Goal: Task Accomplishment & Management: Complete application form

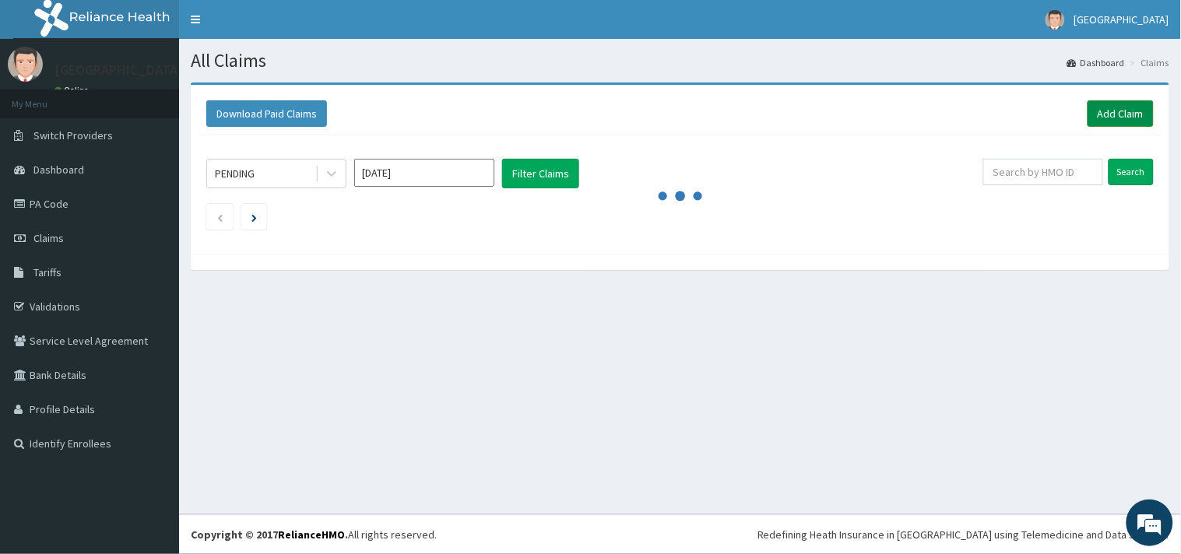
click at [1131, 103] on link "Add Claim" at bounding box center [1120, 113] width 66 height 26
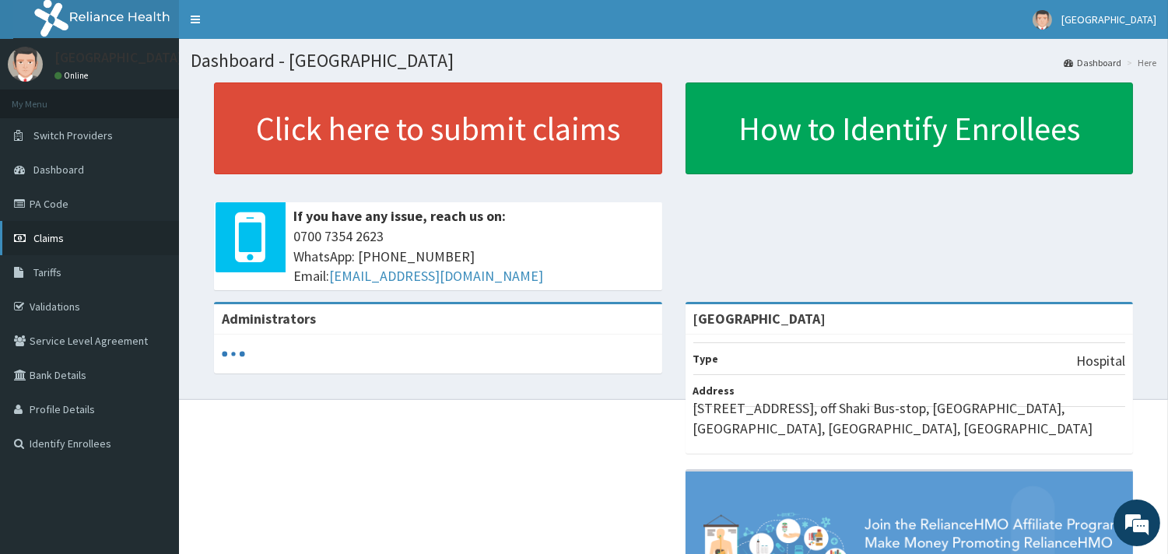
click at [68, 243] on link "Claims" at bounding box center [89, 238] width 179 height 34
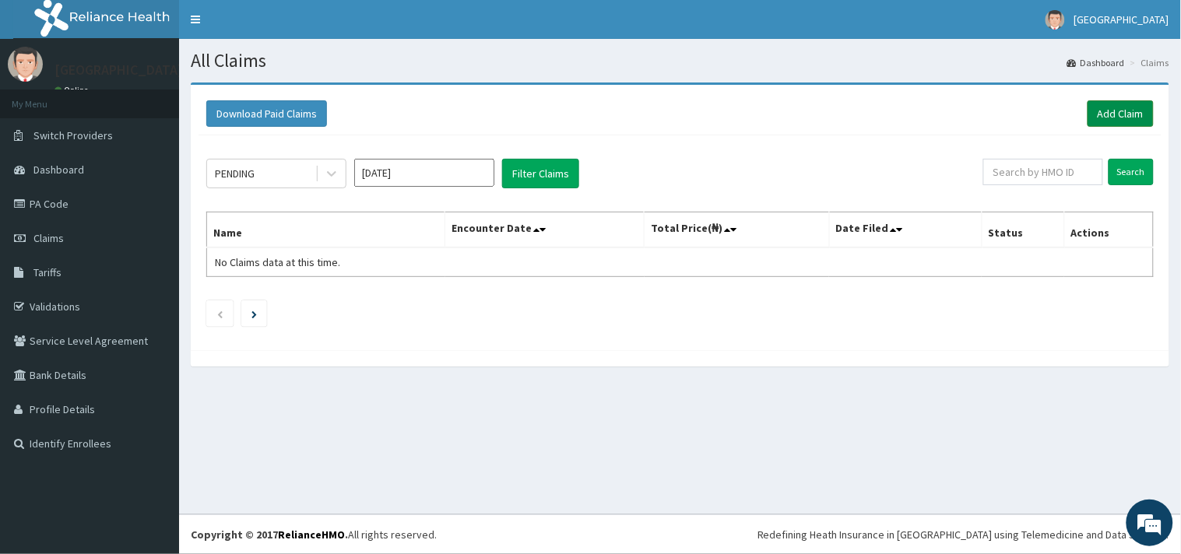
click at [1104, 104] on link "Add Claim" at bounding box center [1120, 113] width 66 height 26
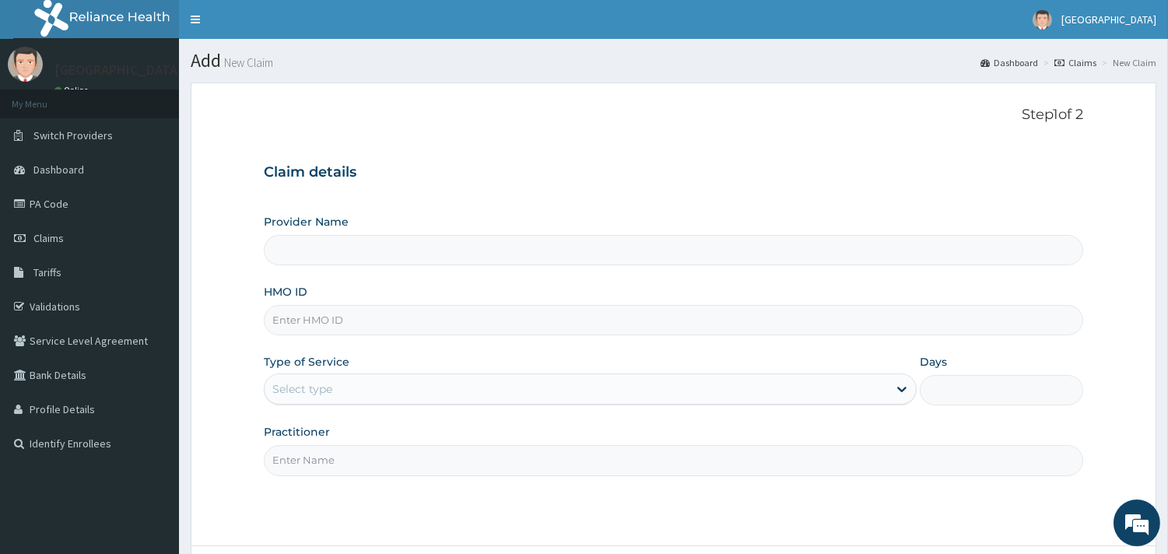
type input "[GEOGRAPHIC_DATA]"
click at [543, 338] on div "Provider Name Peaceful Health Hospital HMO ID Type of Service Select type Days …" at bounding box center [674, 345] width 820 height 262
click at [511, 325] on input "HMO ID" at bounding box center [674, 320] width 820 height 30
paste input "ALS/10115/A"
click at [306, 316] on input "ALS/10115/A" at bounding box center [674, 320] width 820 height 30
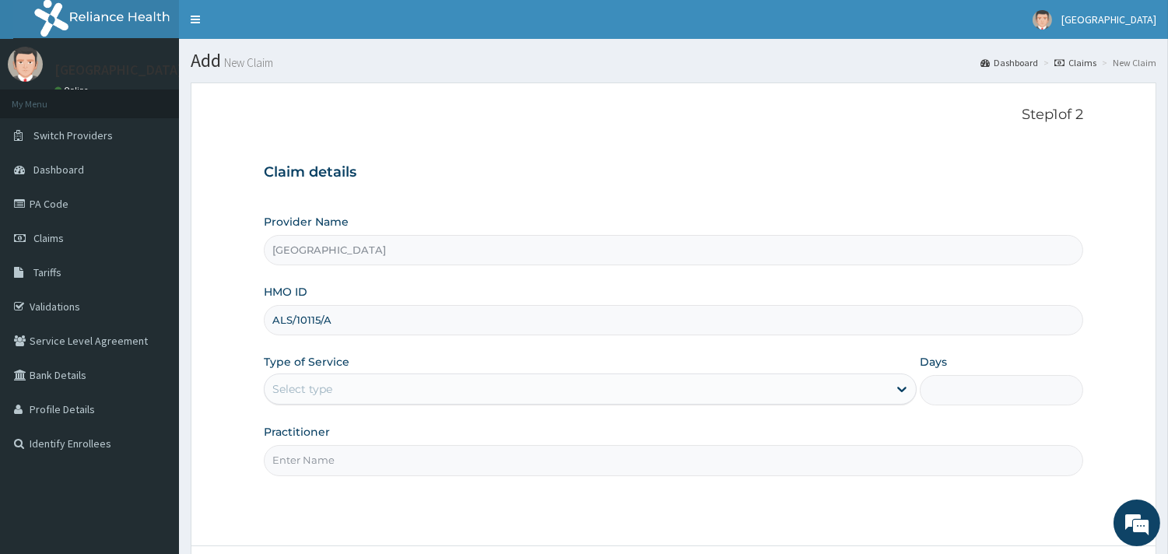
type input "ALS/10115/A"
click at [314, 372] on div "Type of Service Select type" at bounding box center [590, 379] width 653 height 51
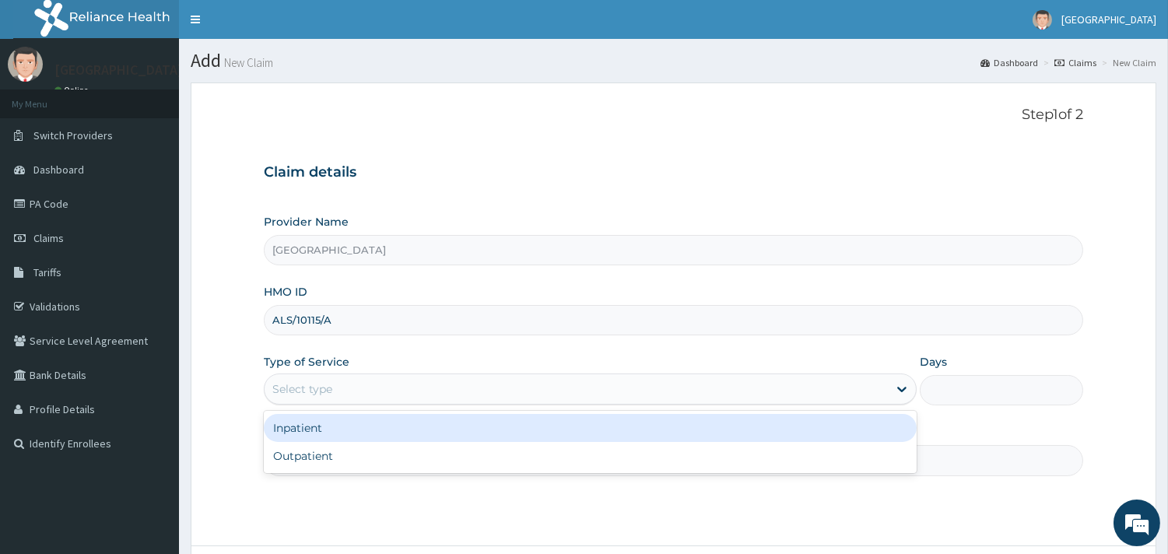
click at [316, 391] on div "Select type" at bounding box center [302, 389] width 60 height 16
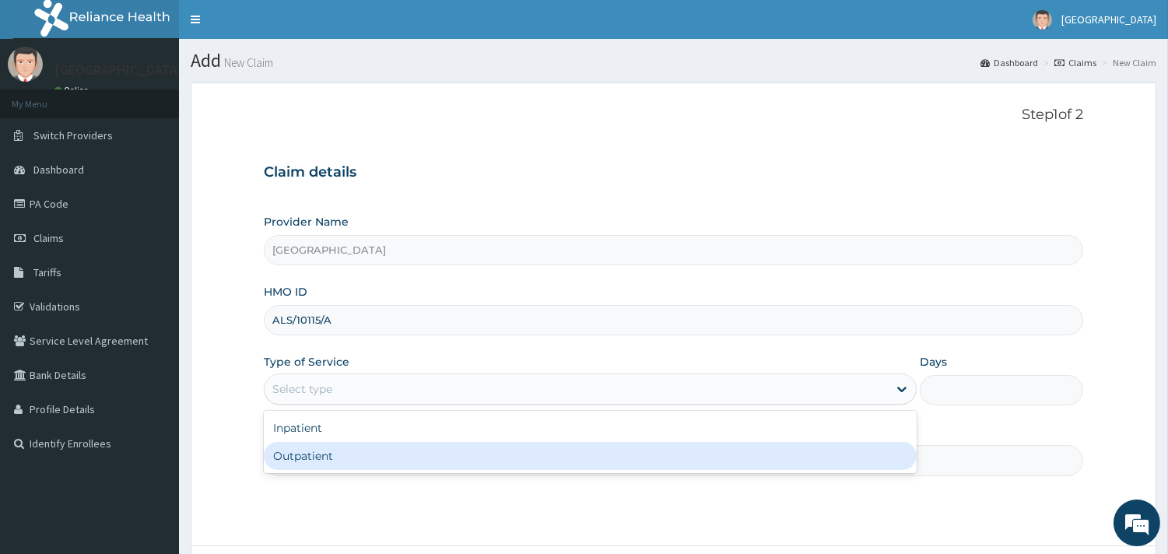
click at [328, 448] on div "Outpatient" at bounding box center [590, 456] width 653 height 28
type input "1"
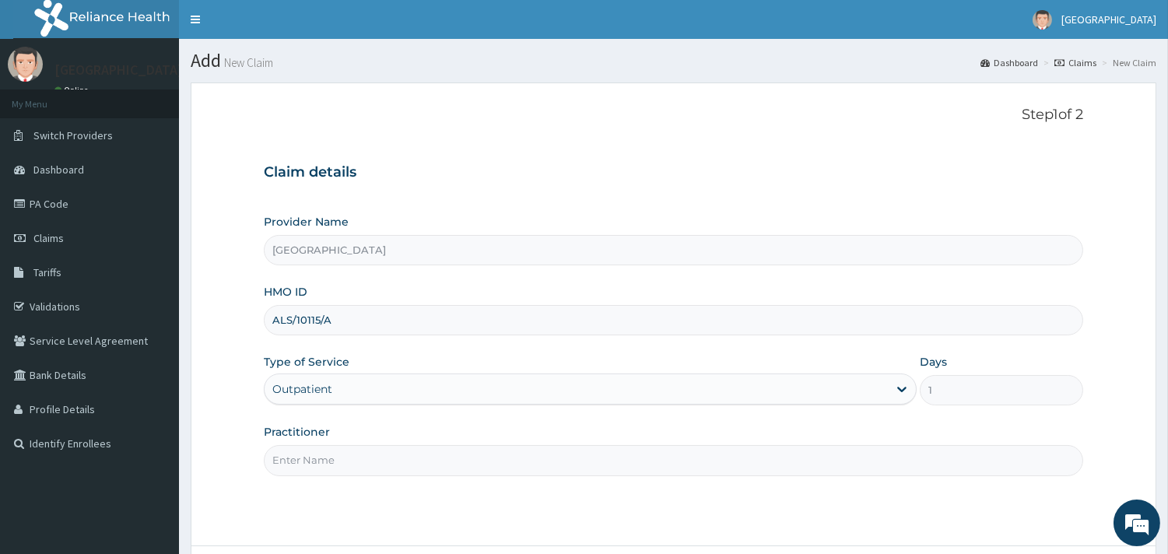
click at [331, 455] on input "Practitioner" at bounding box center [674, 460] width 820 height 30
type input "DR. ADENIYI"
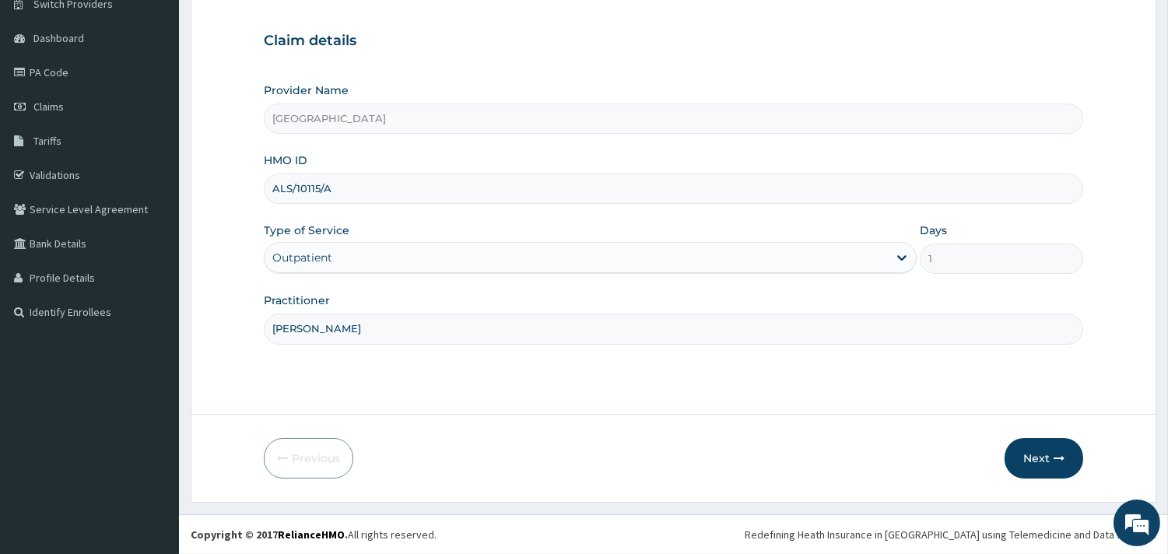
scroll to position [129, 0]
click at [1033, 447] on button "Next" at bounding box center [1044, 461] width 79 height 40
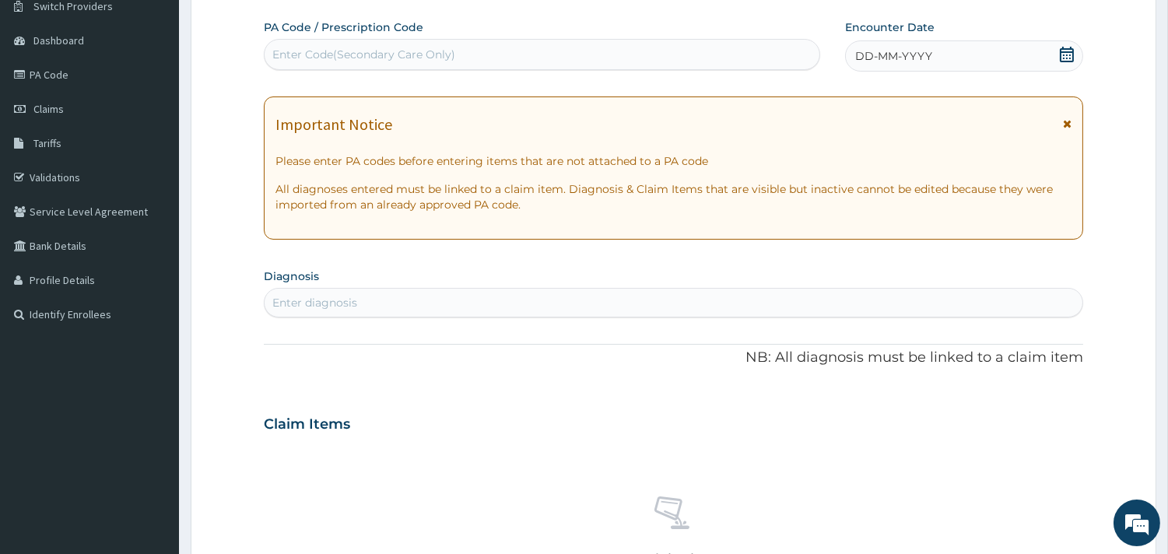
click at [1069, 56] on icon at bounding box center [1067, 55] width 16 height 16
click at [546, 302] on div "Enter diagnosis" at bounding box center [674, 302] width 818 height 25
type input "malari"
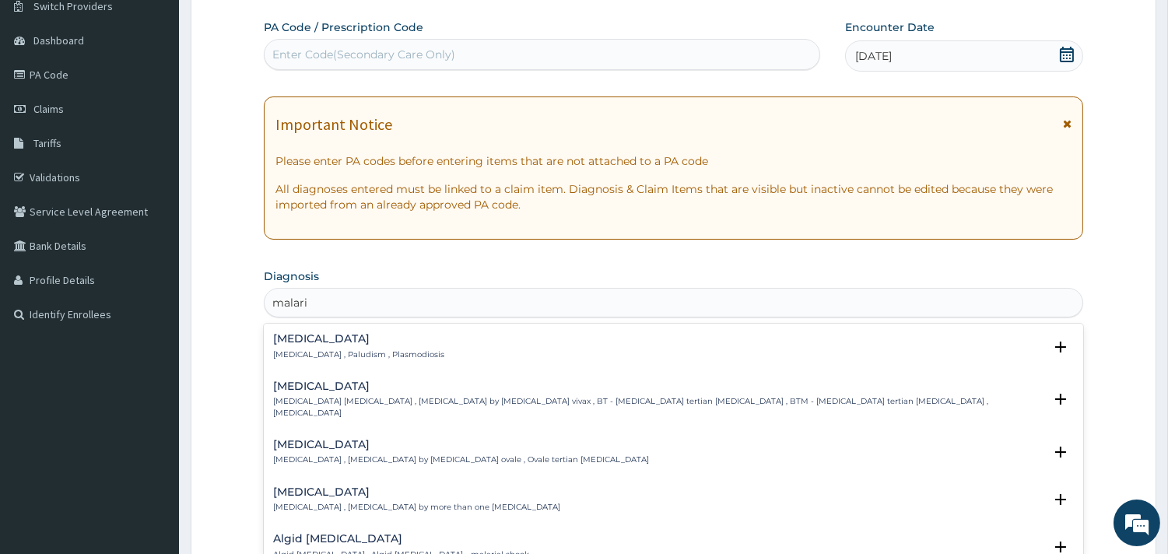
click at [316, 335] on h4 "[MEDICAL_DATA]" at bounding box center [358, 339] width 171 height 12
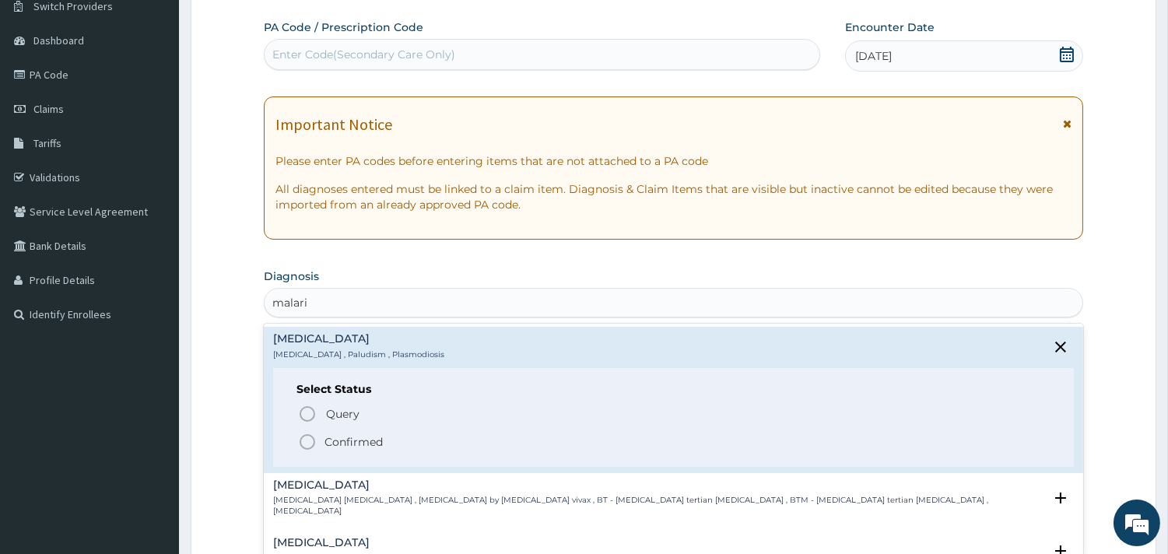
click at [305, 447] on icon "status option filled" at bounding box center [307, 442] width 19 height 19
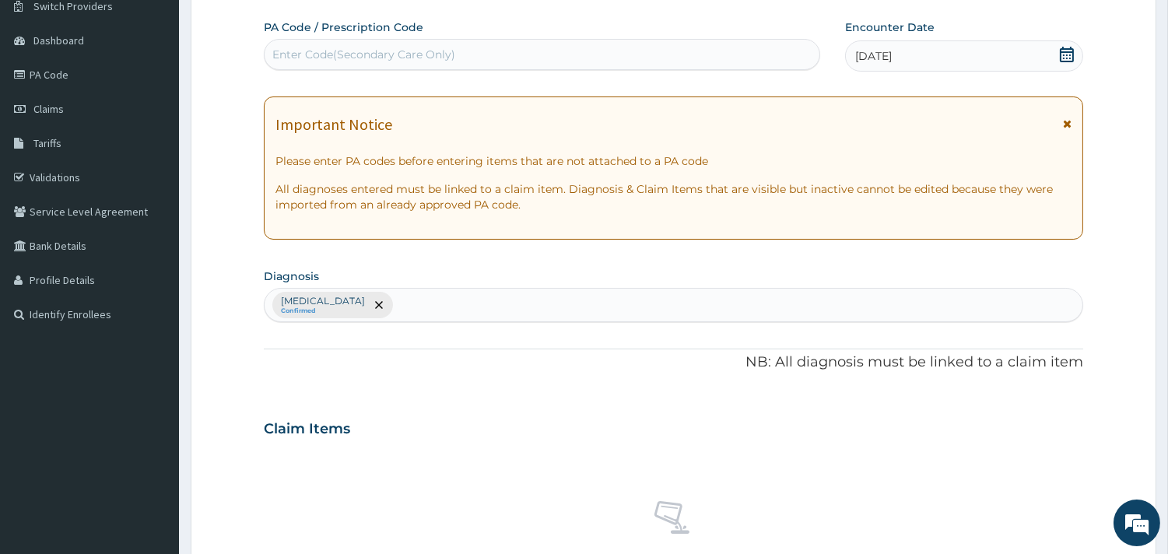
click at [366, 302] on div "Malaria Confirmed" at bounding box center [674, 305] width 818 height 33
type input "sepsis"
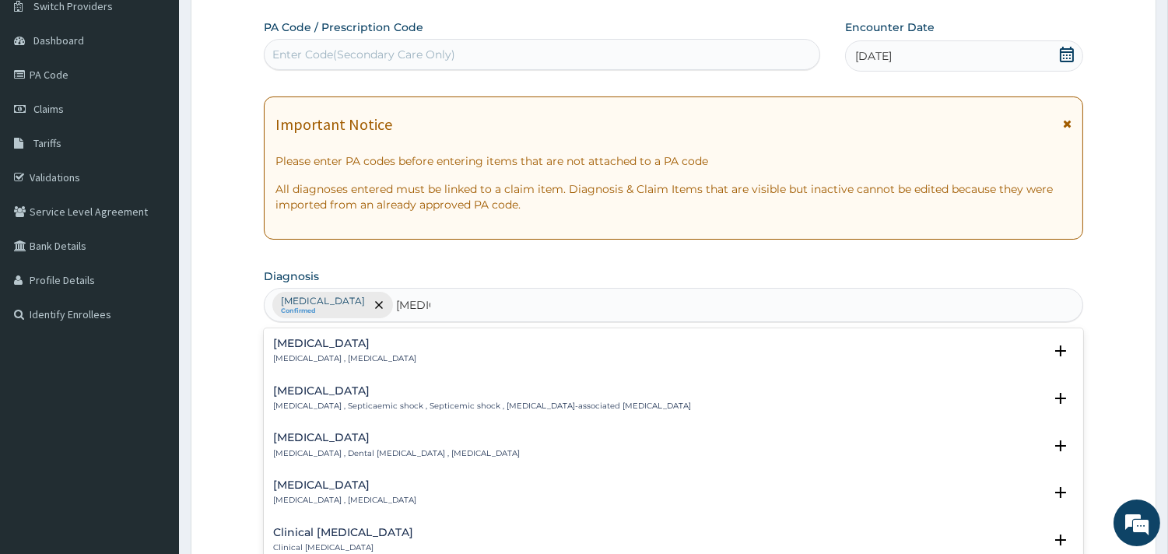
click at [387, 346] on div "Sepsis Systemic infection , Sepsis" at bounding box center [673, 351] width 801 height 27
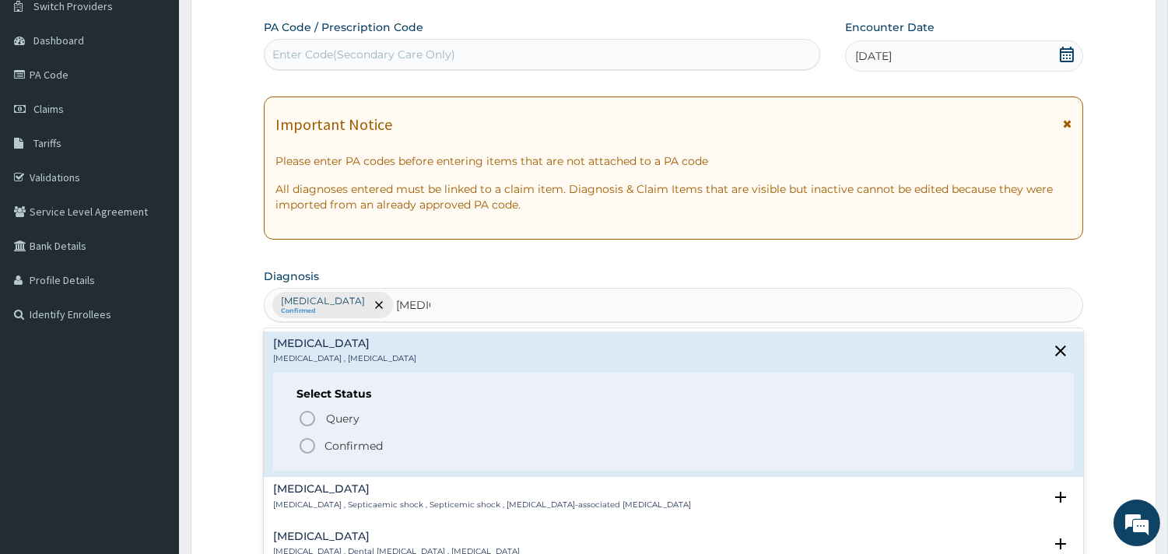
click at [307, 448] on icon "status option filled" at bounding box center [307, 446] width 19 height 19
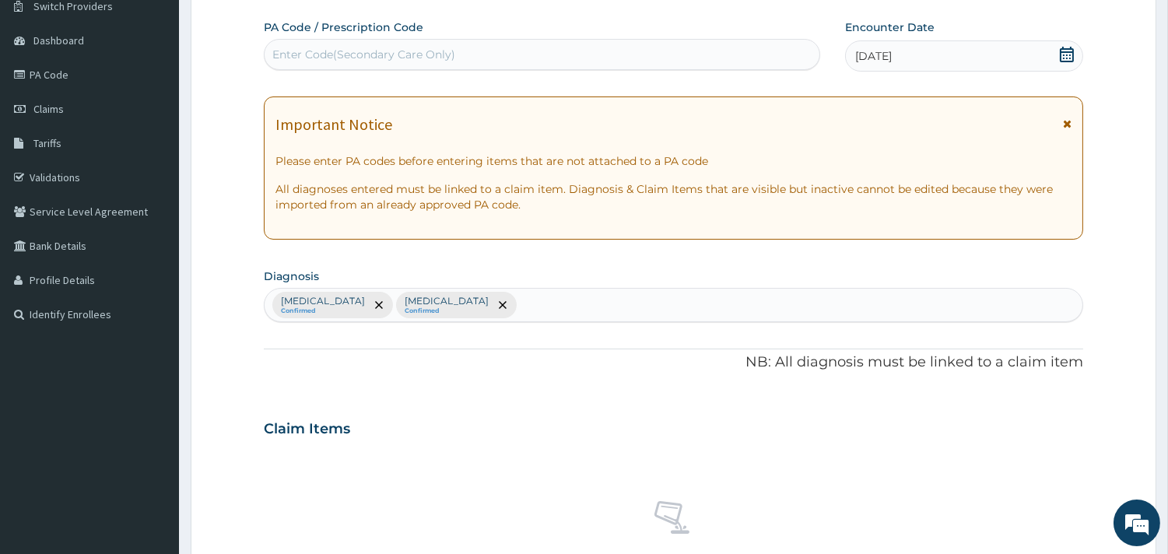
click at [486, 427] on div "Claim Items" at bounding box center [674, 426] width 820 height 40
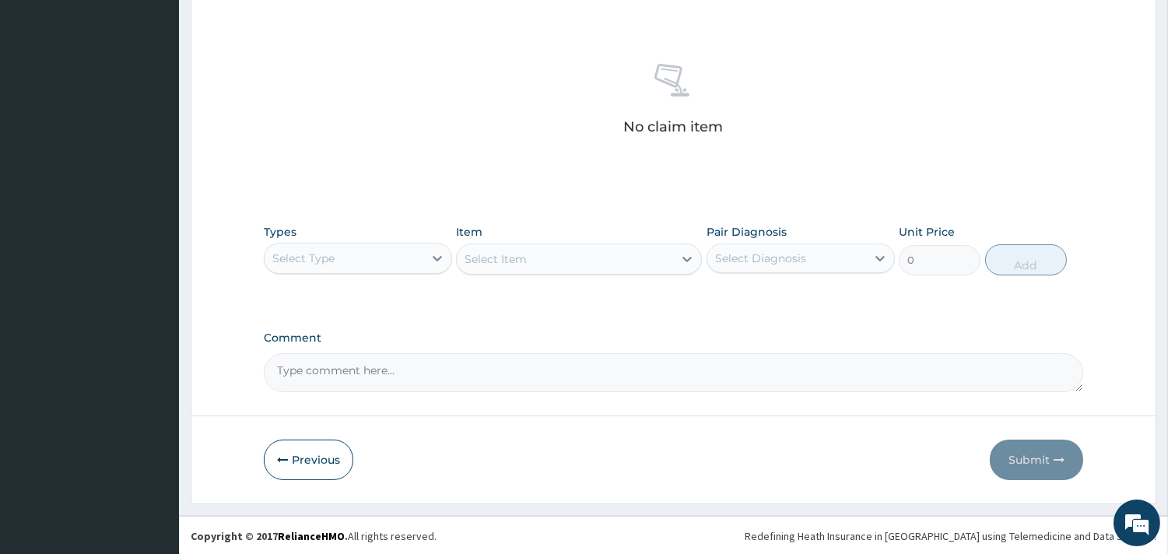
scroll to position [568, 0]
click at [390, 251] on div "Select Type" at bounding box center [344, 256] width 159 height 25
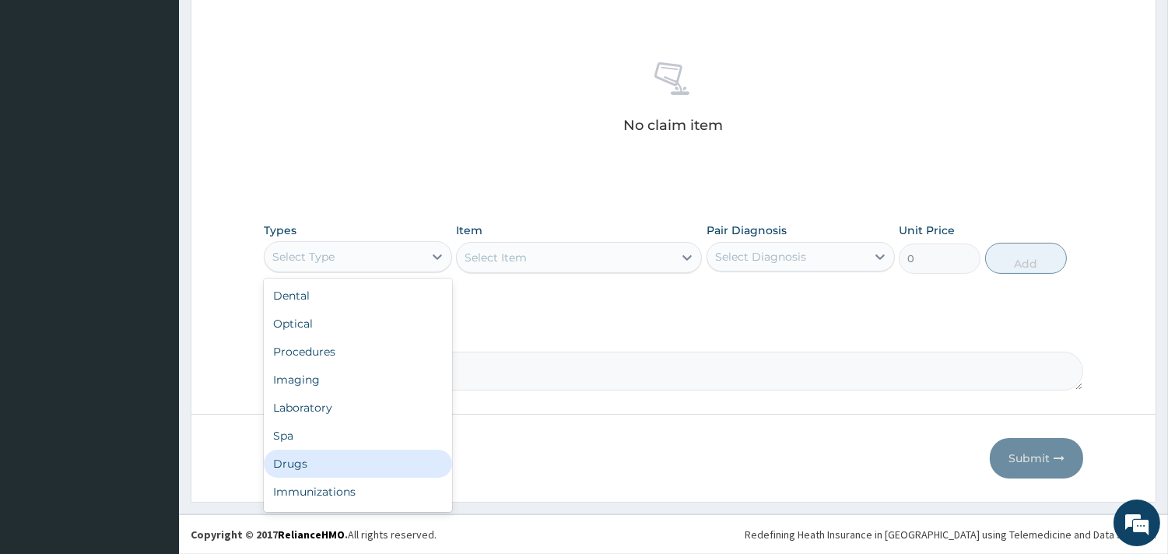
click at [328, 455] on div "Drugs" at bounding box center [358, 464] width 188 height 28
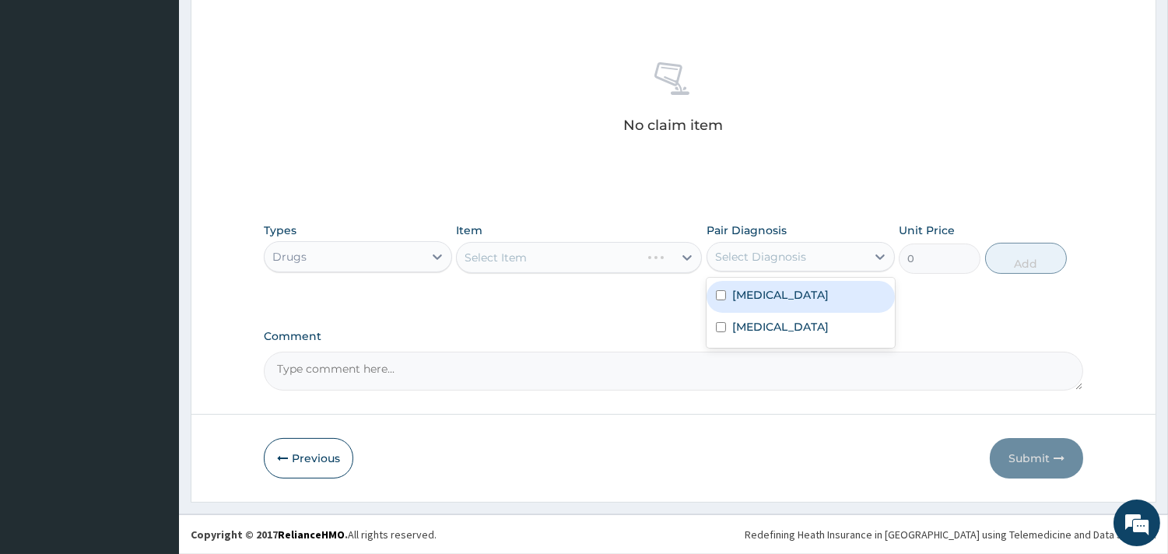
click at [743, 244] on div "Select Diagnosis" at bounding box center [787, 256] width 159 height 25
click at [743, 302] on label "Malaria" at bounding box center [780, 295] width 97 height 16
checkbox input "true"
click at [623, 258] on div "Select Item" at bounding box center [565, 257] width 216 height 25
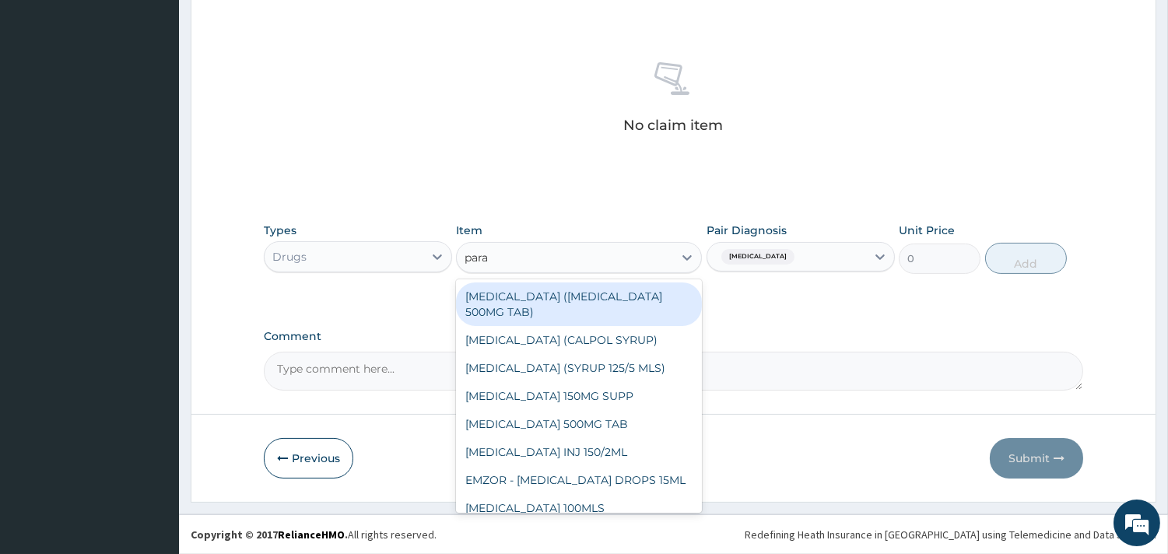
type input "parac"
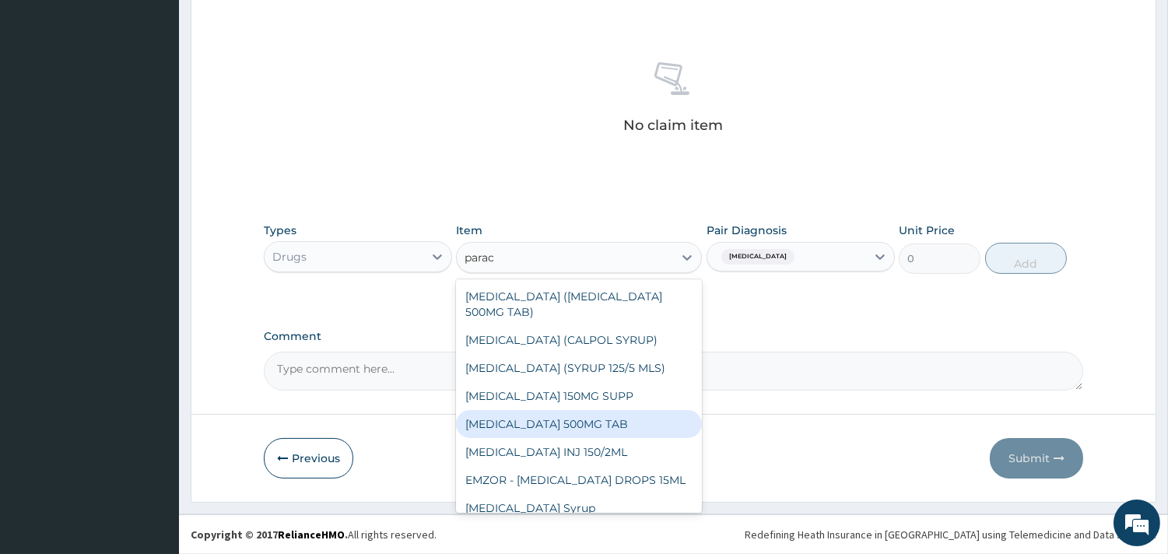
click at [609, 413] on div "PARACETAMOL 500MG TAB" at bounding box center [579, 424] width 246 height 28
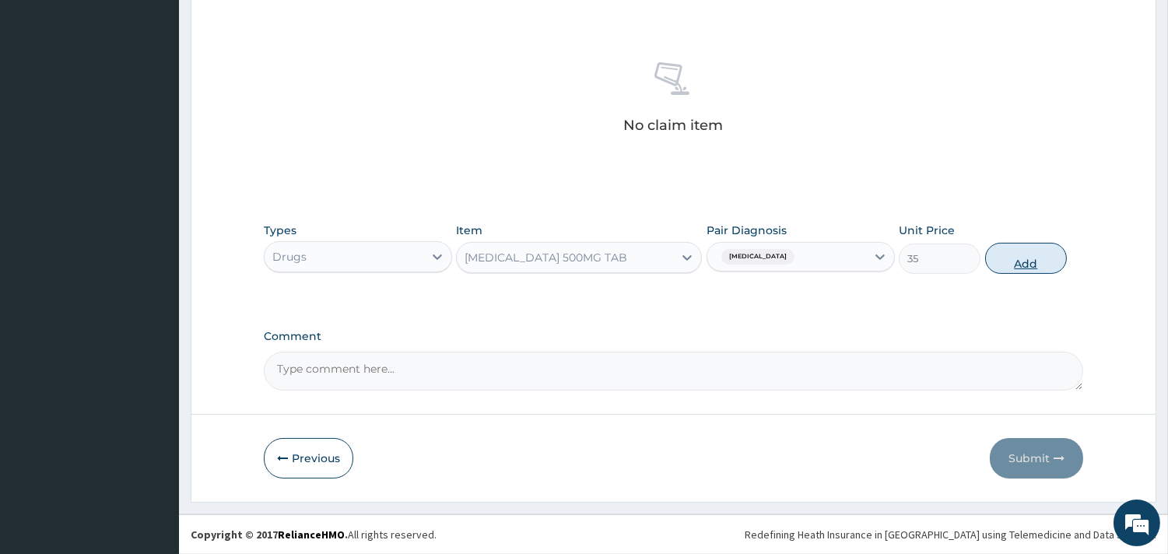
click at [1024, 262] on button "Add" at bounding box center [1026, 258] width 82 height 31
type input "0"
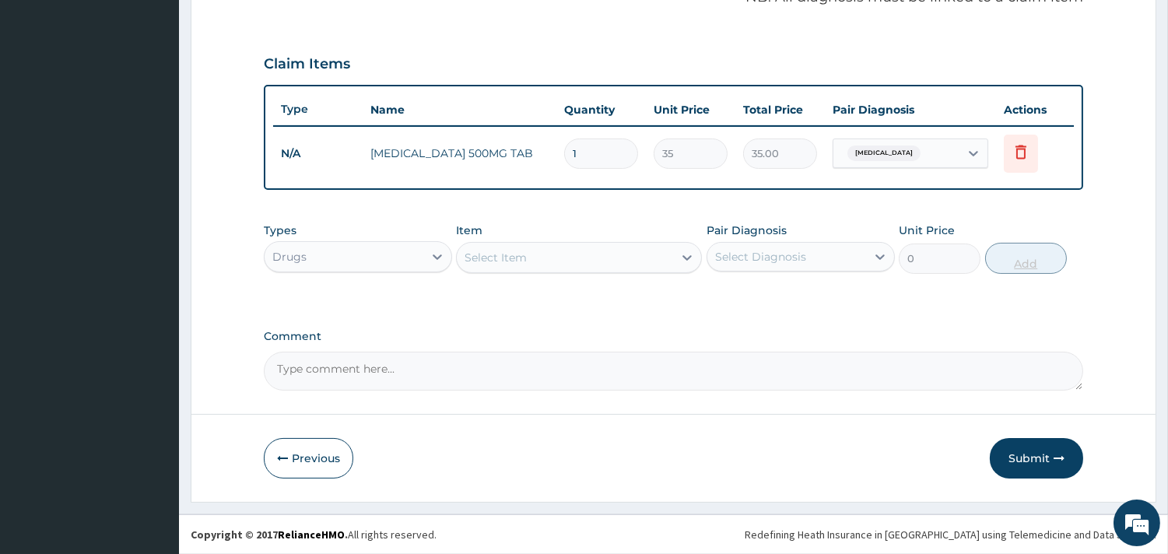
scroll to position [493, 0]
click at [607, 247] on div "Select Item" at bounding box center [565, 259] width 216 height 25
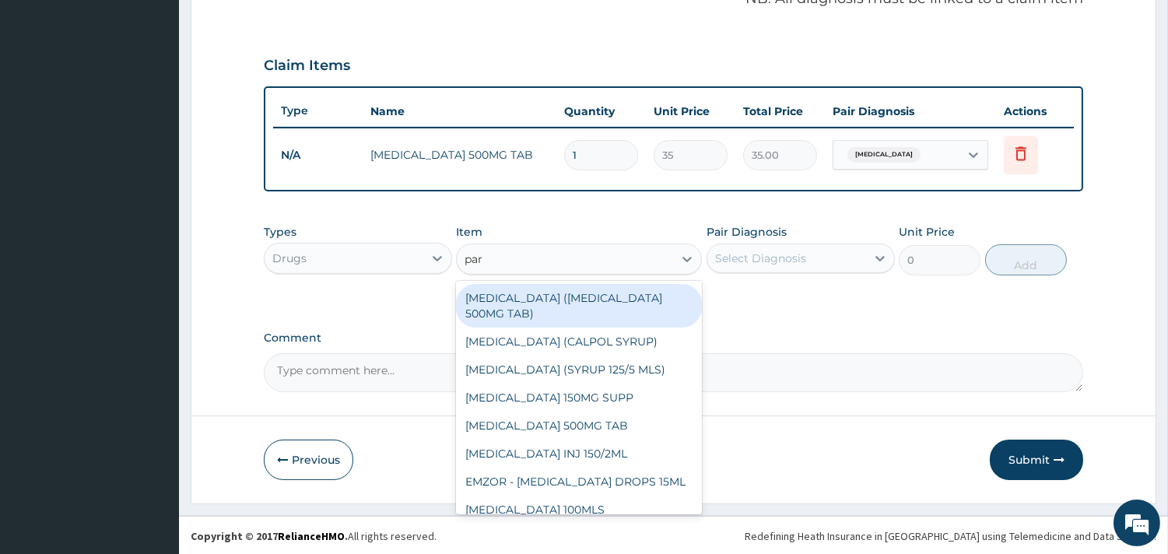
type input "para"
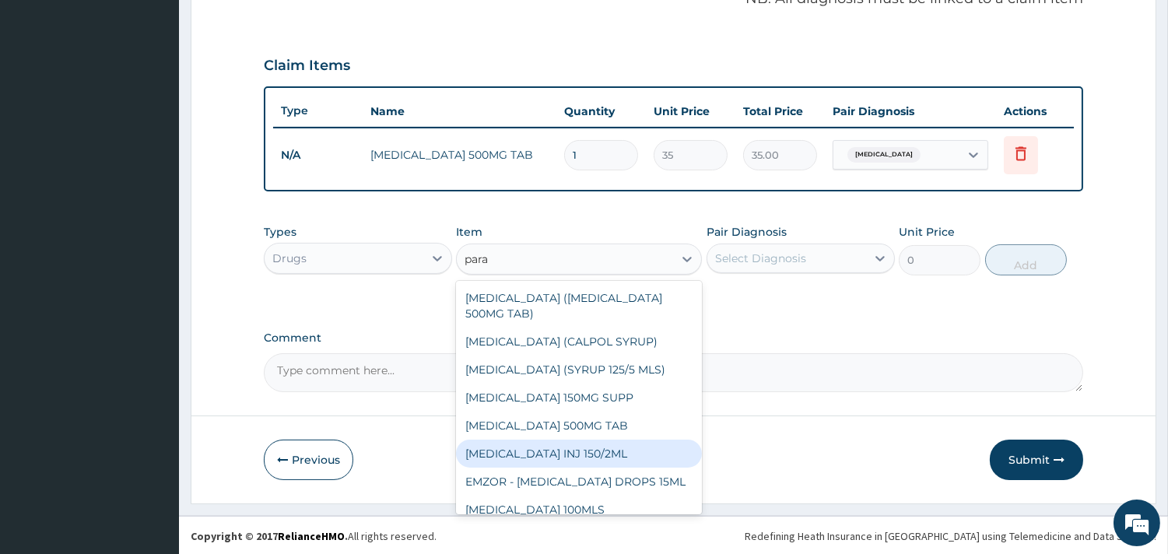
click at [602, 441] on div "PARACETAMOL INJ 150/2ML" at bounding box center [579, 454] width 246 height 28
type input "100"
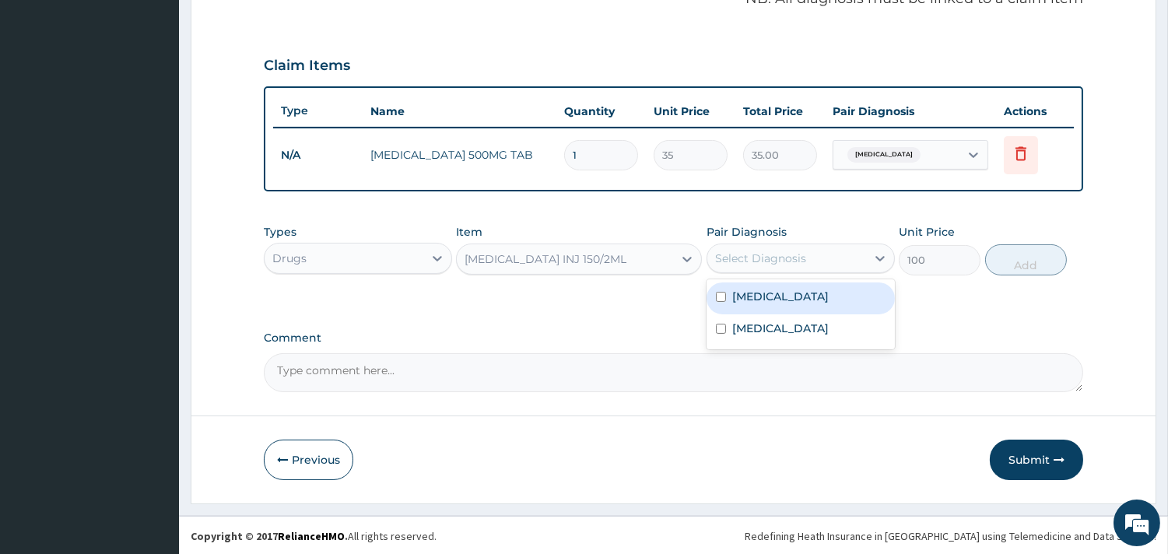
click at [825, 257] on div "Select Diagnosis" at bounding box center [787, 258] width 159 height 25
click at [777, 309] on div "Malaria" at bounding box center [801, 299] width 188 height 32
checkbox input "true"
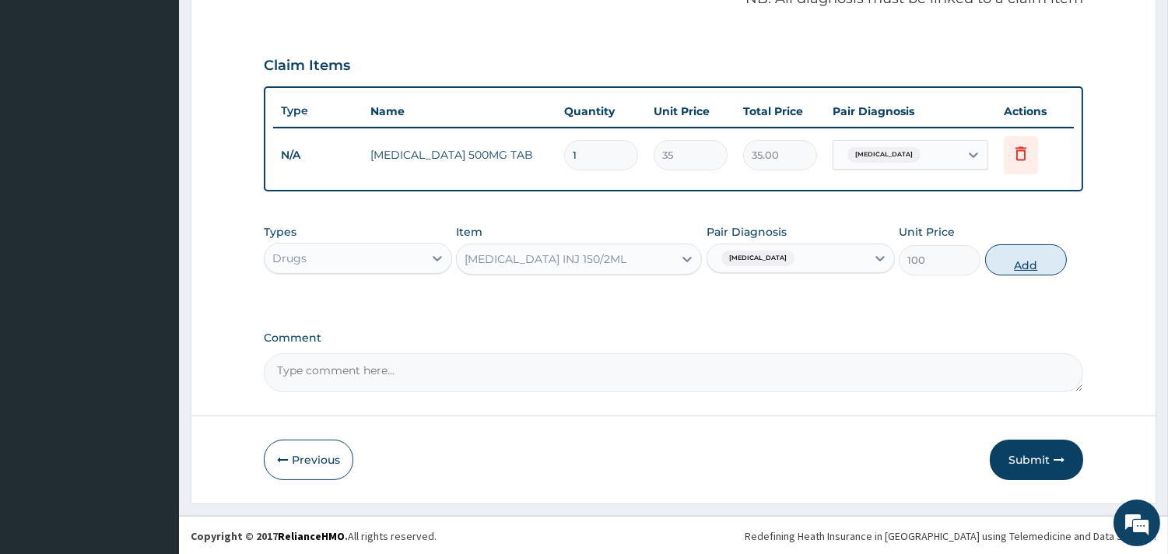
click at [1026, 249] on button "Add" at bounding box center [1026, 259] width 82 height 31
type input "0"
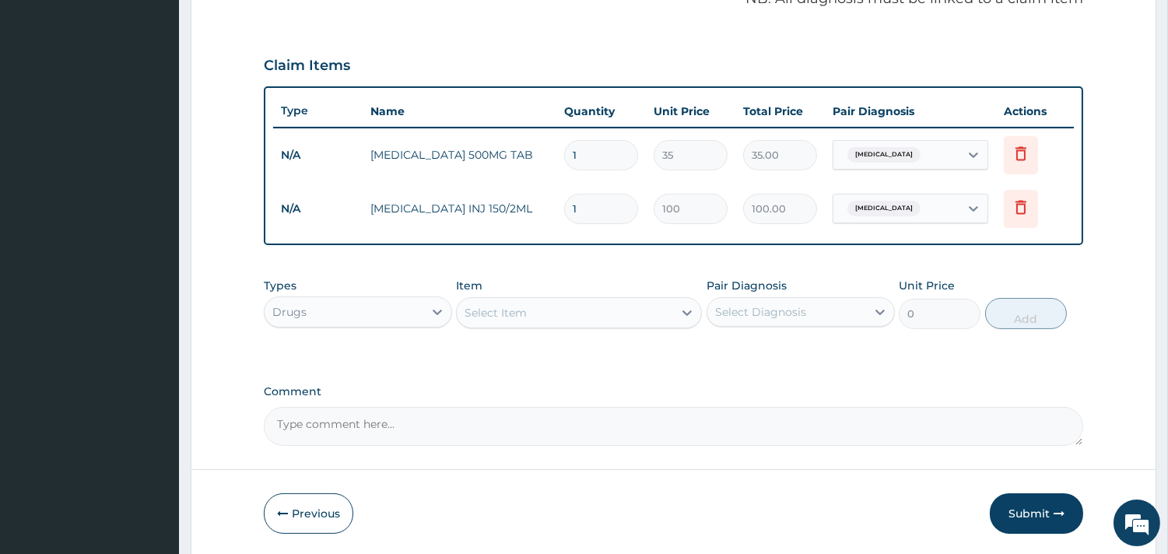
type input "0.00"
type input "4"
type input "400.00"
type input "4"
click at [580, 309] on div "Select Item" at bounding box center [565, 312] width 216 height 25
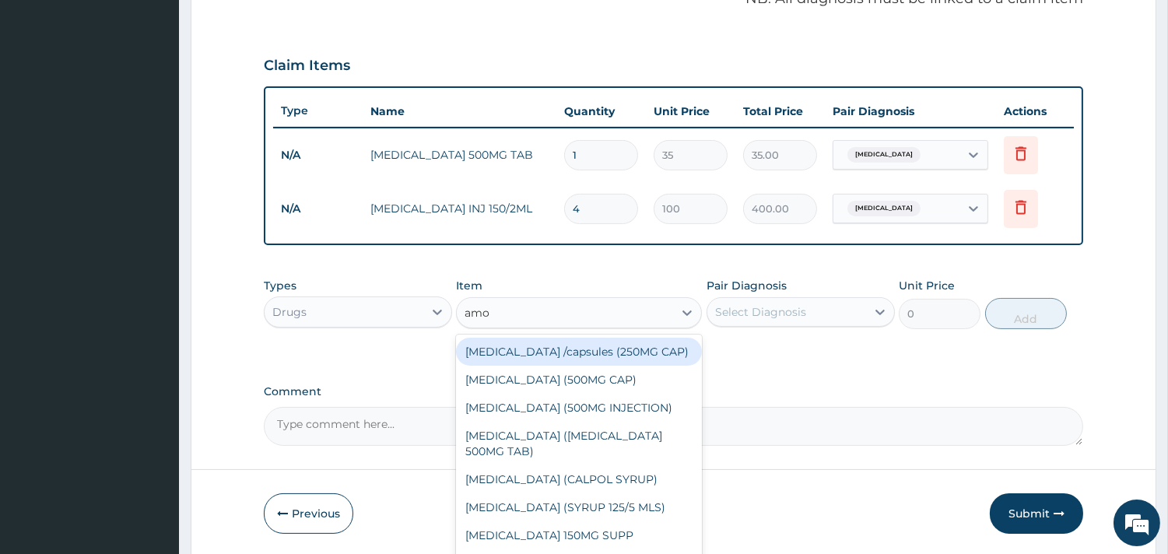
type input "amox"
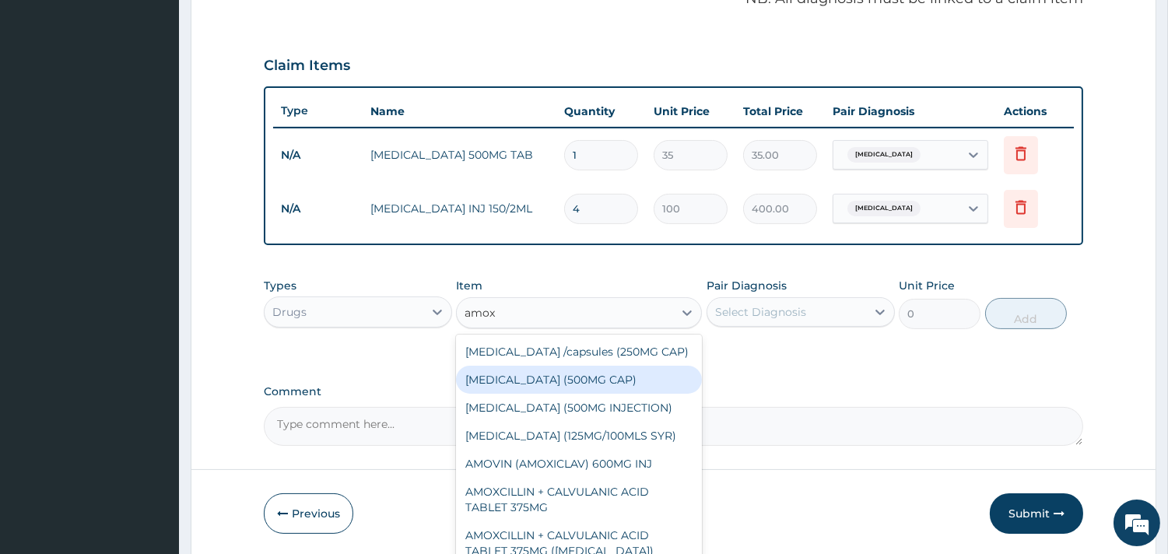
click at [592, 366] on div "AMOXICILLIN (500MG CAP)" at bounding box center [579, 380] width 246 height 28
type input "35"
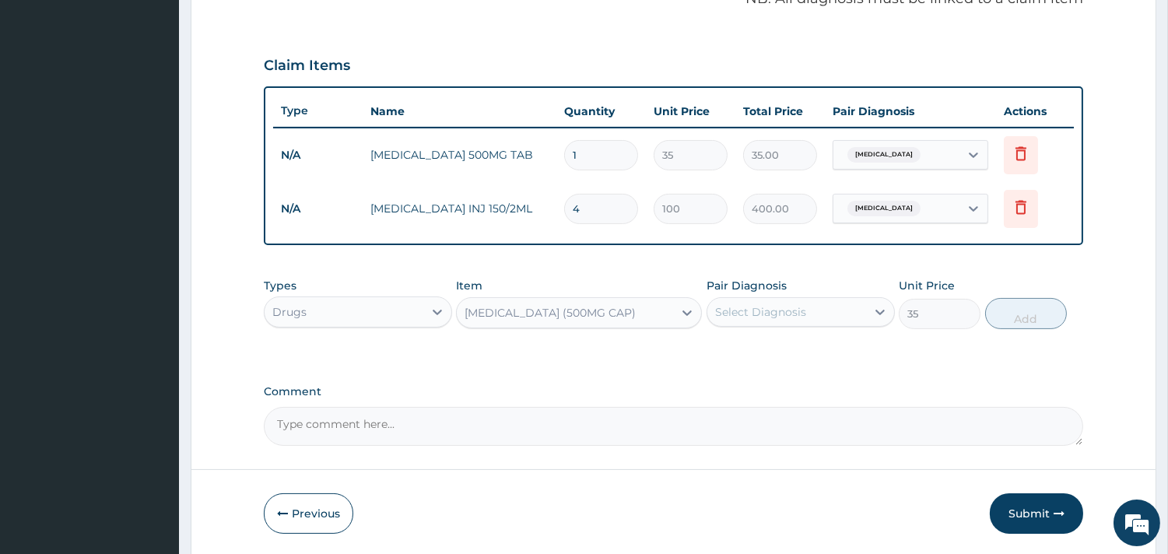
click at [799, 300] on div "Select Diagnosis" at bounding box center [787, 312] width 159 height 25
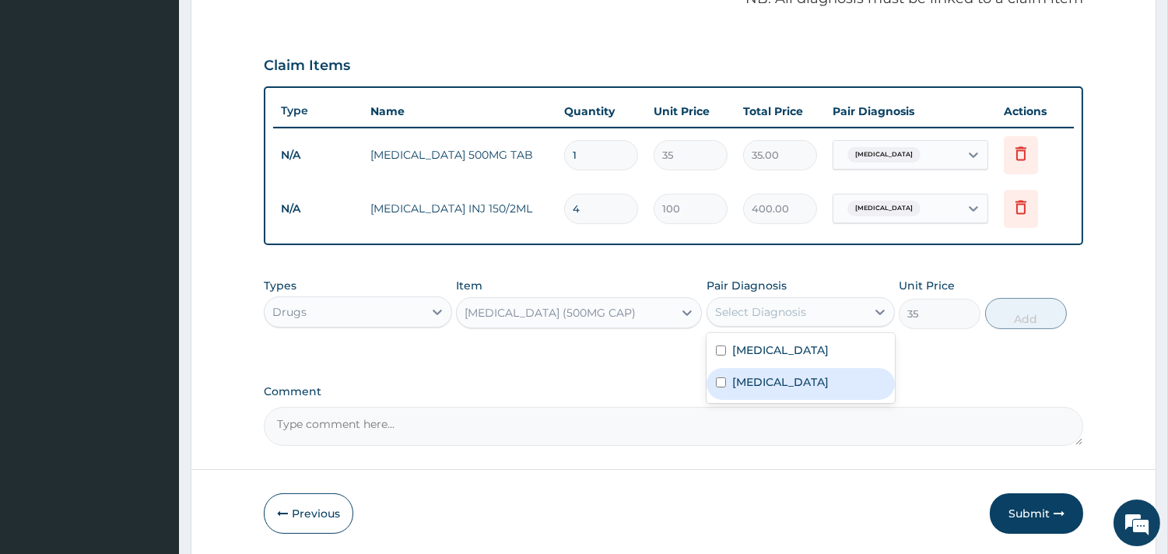
click at [764, 387] on label "Sepsis" at bounding box center [780, 382] width 97 height 16
checkbox input "true"
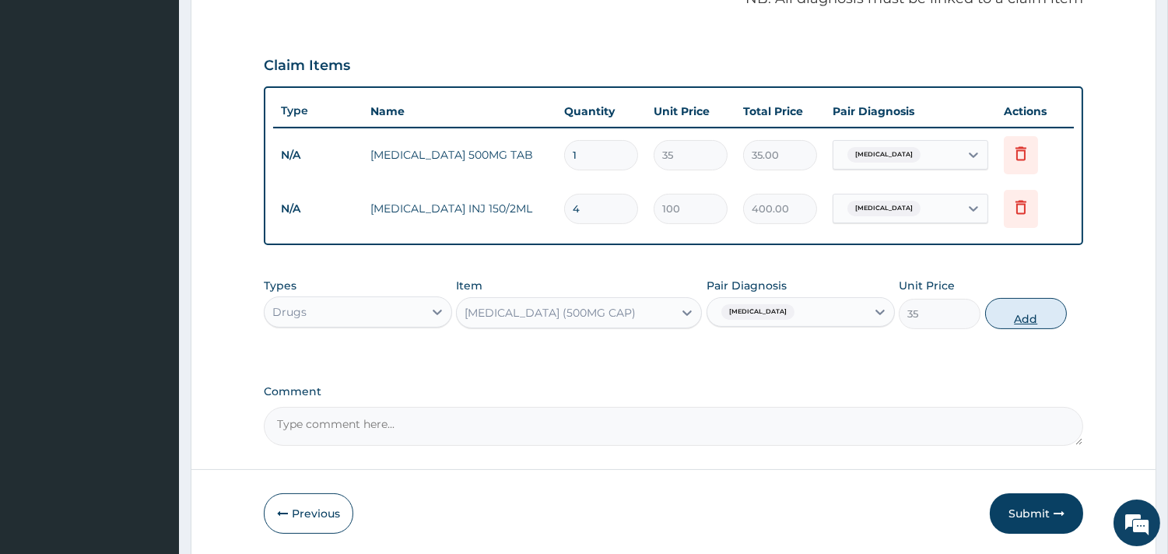
click at [1024, 307] on button "Add" at bounding box center [1026, 313] width 82 height 31
type input "0"
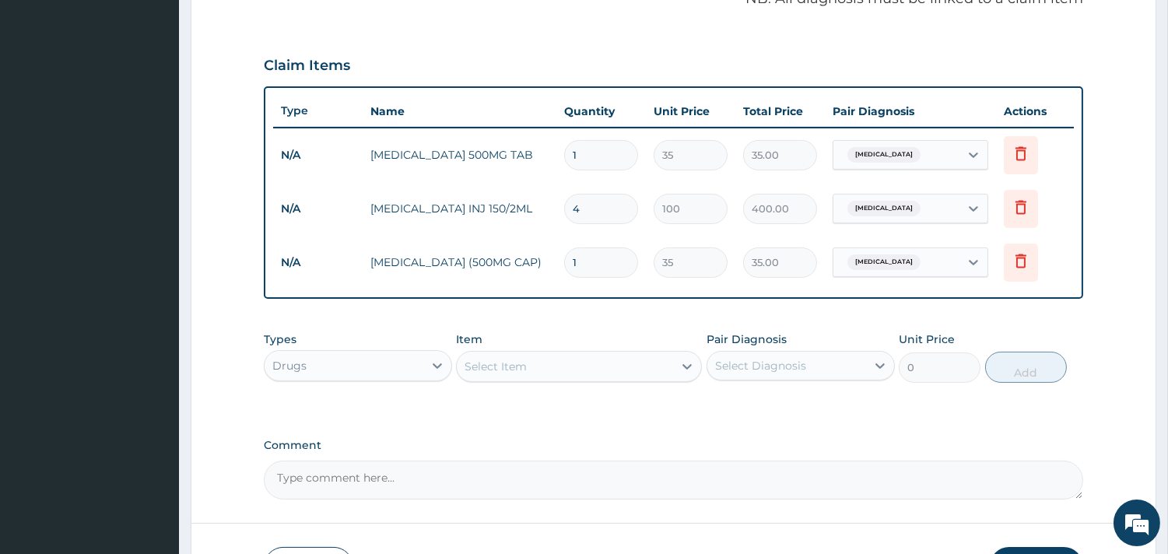
click at [504, 355] on div "Select Item" at bounding box center [565, 366] width 216 height 25
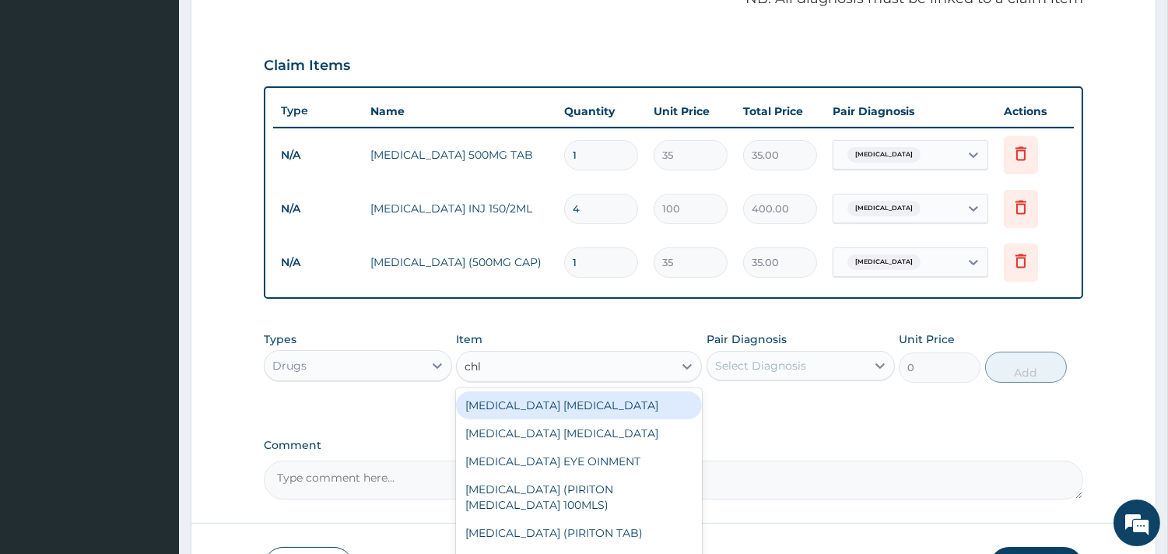
type input "chlo"
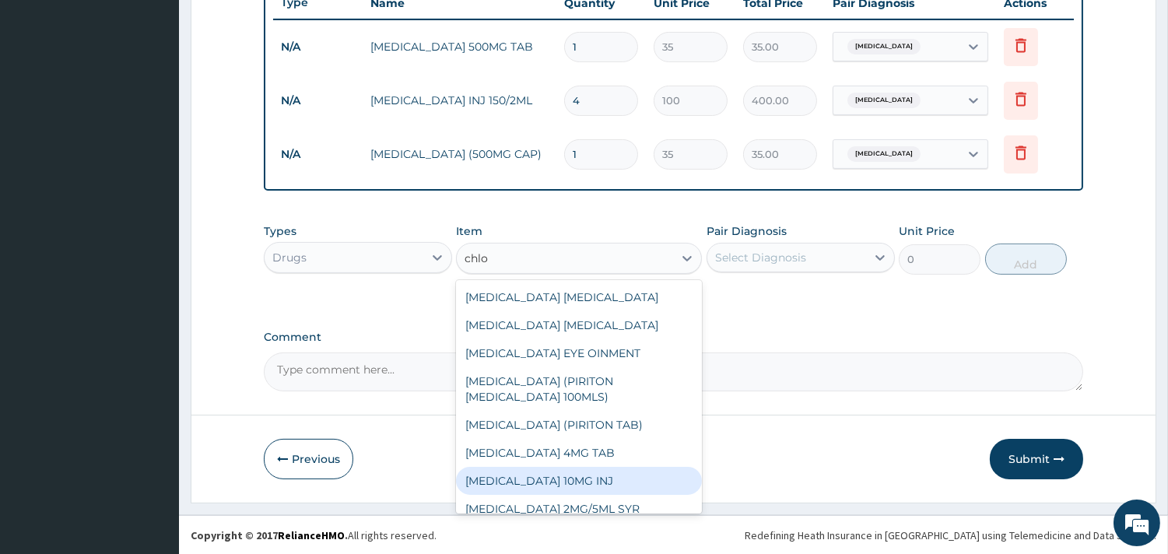
click at [569, 493] on div "CHLORPHENIRAMINE 10MG INJ" at bounding box center [579, 481] width 246 height 28
type input "100"
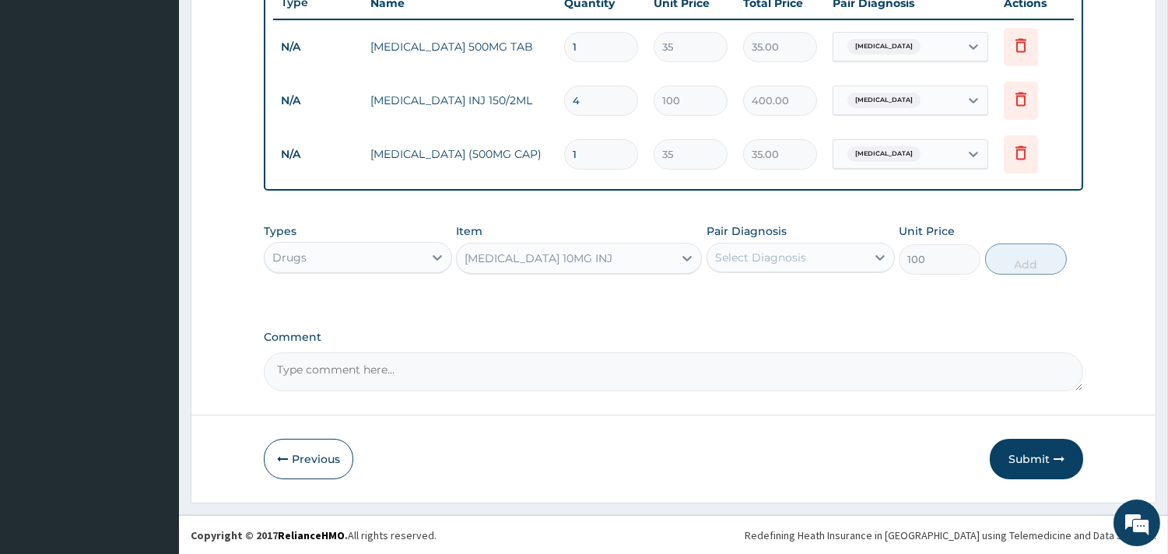
click at [613, 258] on div "CHLORPHENIRAMINE 10MG INJ" at bounding box center [539, 259] width 148 height 16
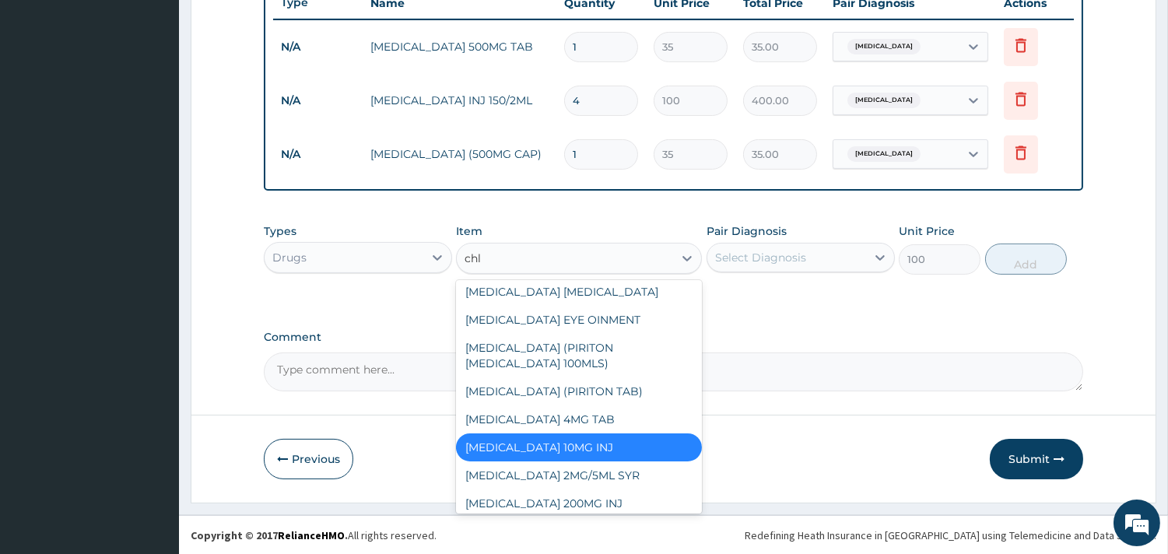
scroll to position [0, 0]
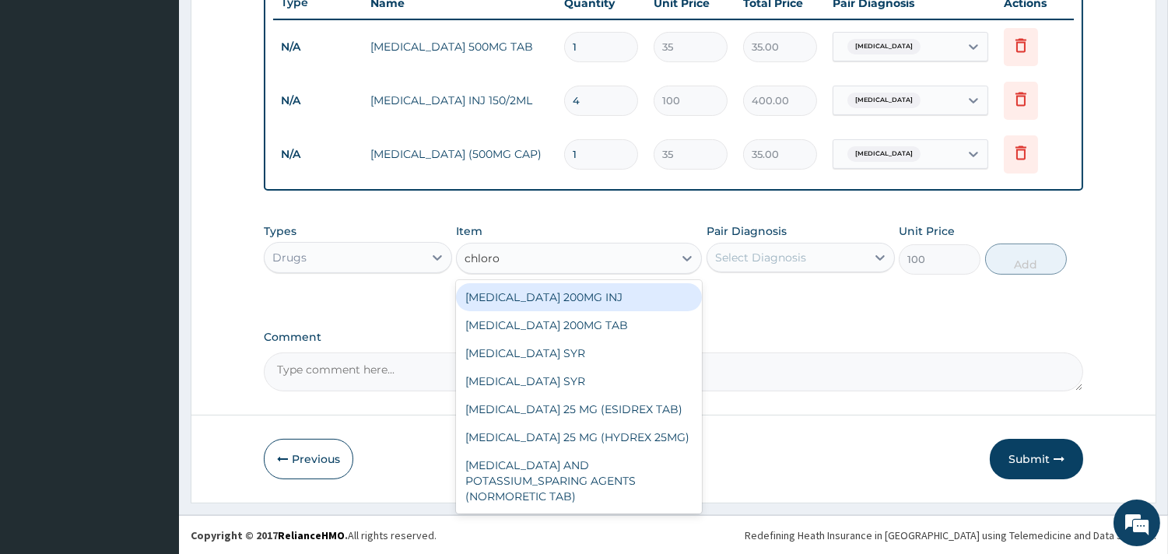
type input "chloroq"
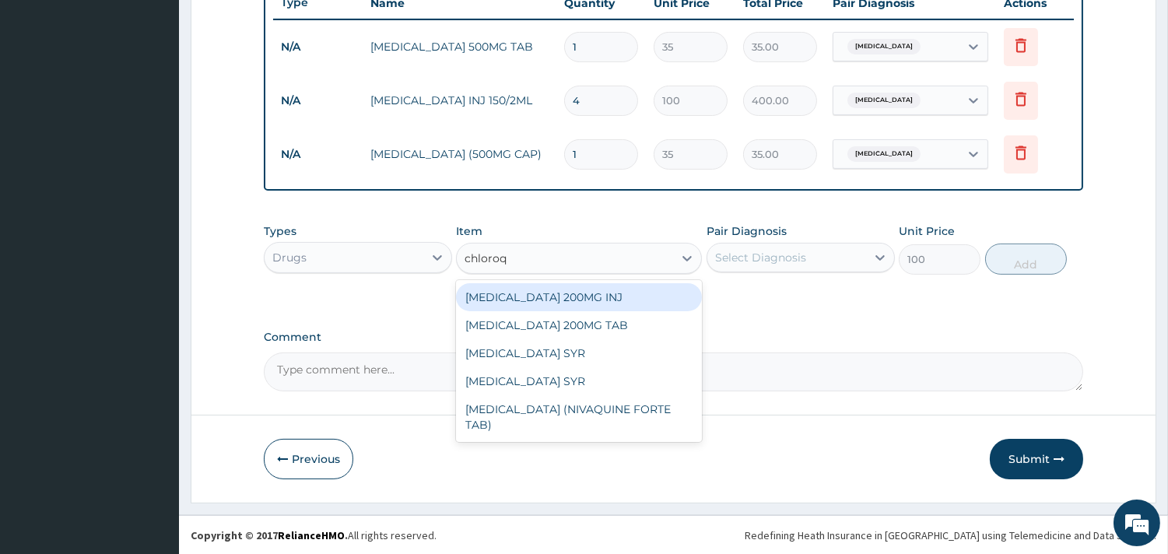
click at [587, 283] on div "CHLOROQUINE 200MG INJ" at bounding box center [579, 297] width 246 height 28
type input "80"
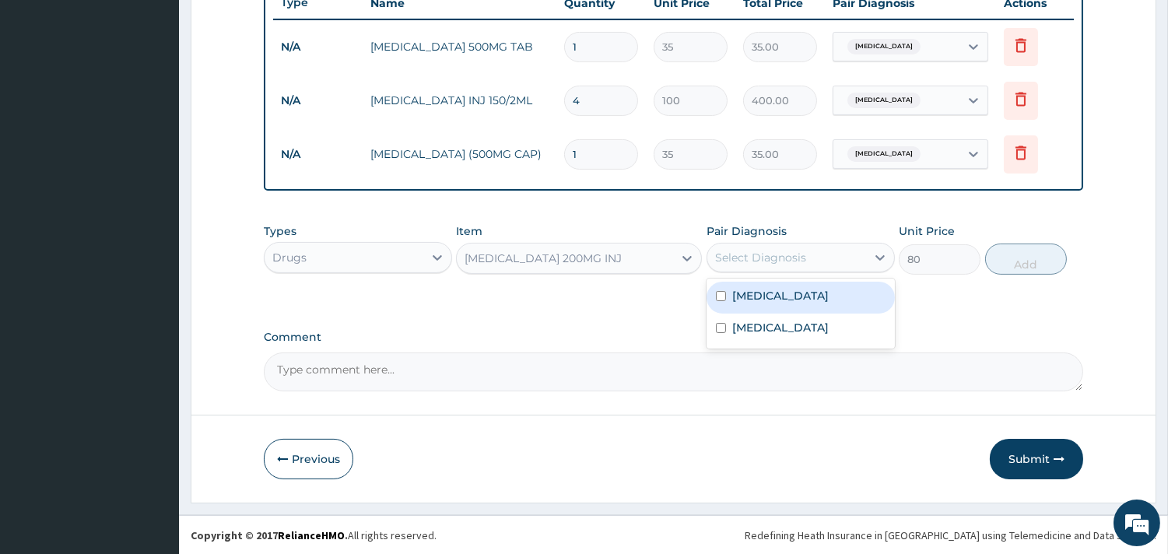
drag, startPoint x: 776, startPoint y: 258, endPoint x: 774, endPoint y: 274, distance: 16.5
click at [774, 274] on div "Types Drugs Item CHLOROQUINE 200MG INJ Pair Diagnosis option Sepsis, selected. …" at bounding box center [674, 249] width 820 height 67
click at [774, 289] on div "Malaria" at bounding box center [801, 298] width 188 height 32
checkbox input "true"
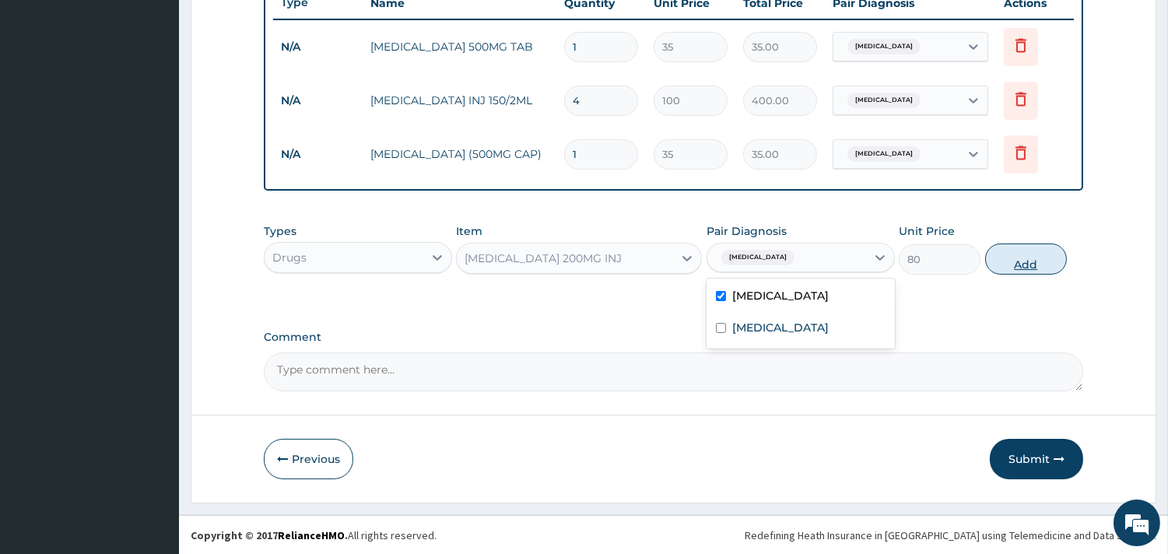
click at [1026, 245] on button "Add" at bounding box center [1026, 259] width 82 height 31
type input "0"
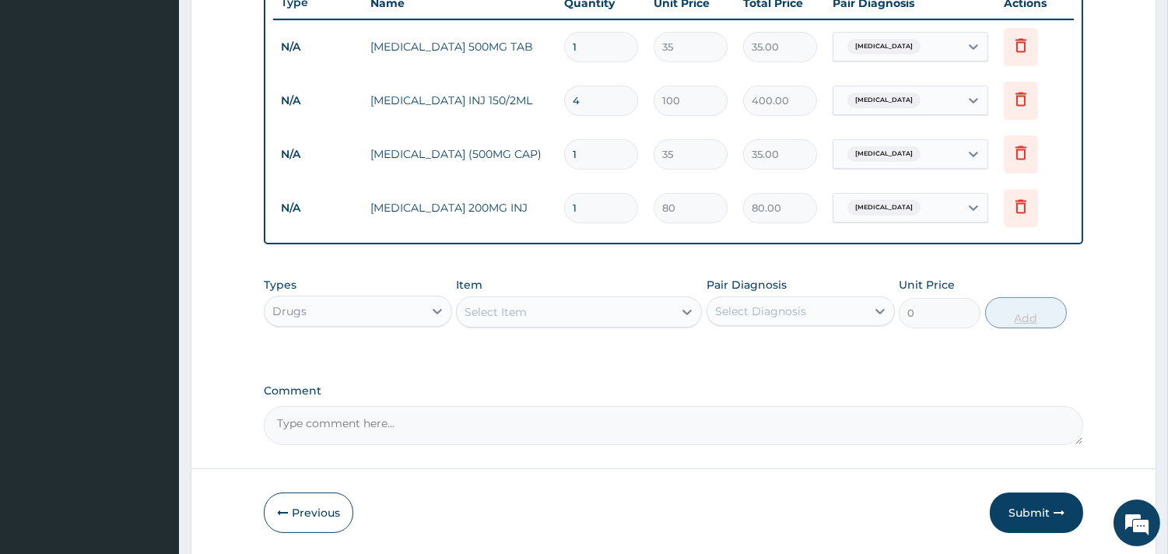
type input "0.00"
type input "3"
type input "240.00"
type input "3"
click at [663, 302] on div "Select Item" at bounding box center [565, 312] width 216 height 25
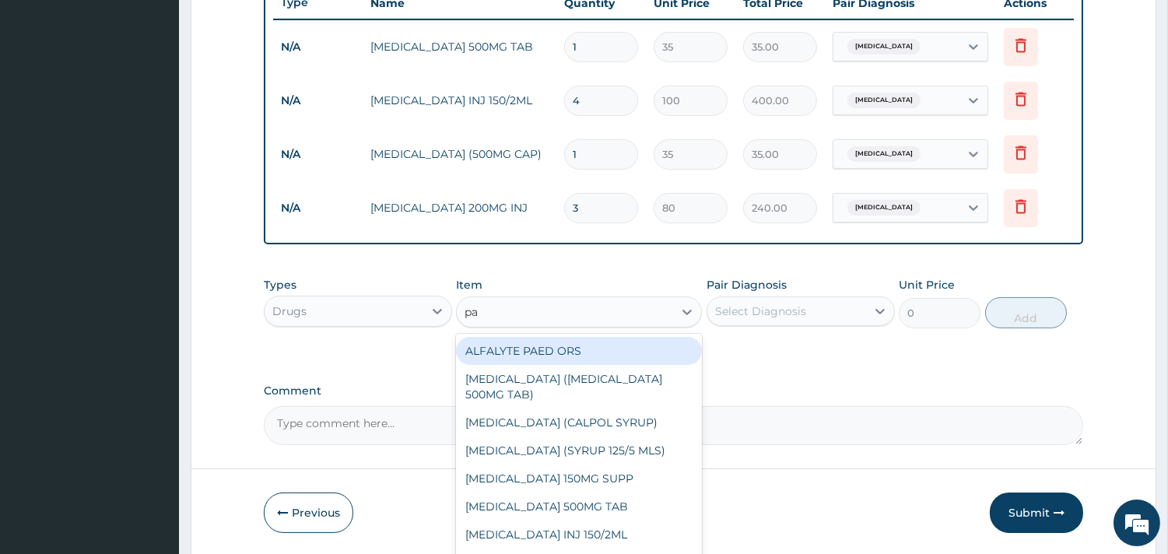
type input "p"
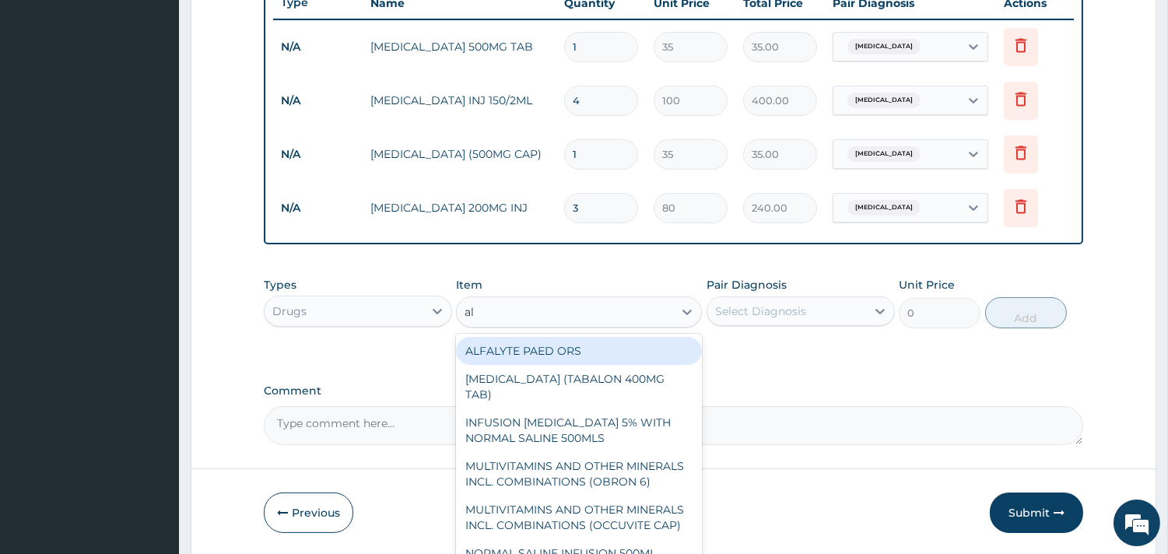
type input "ala"
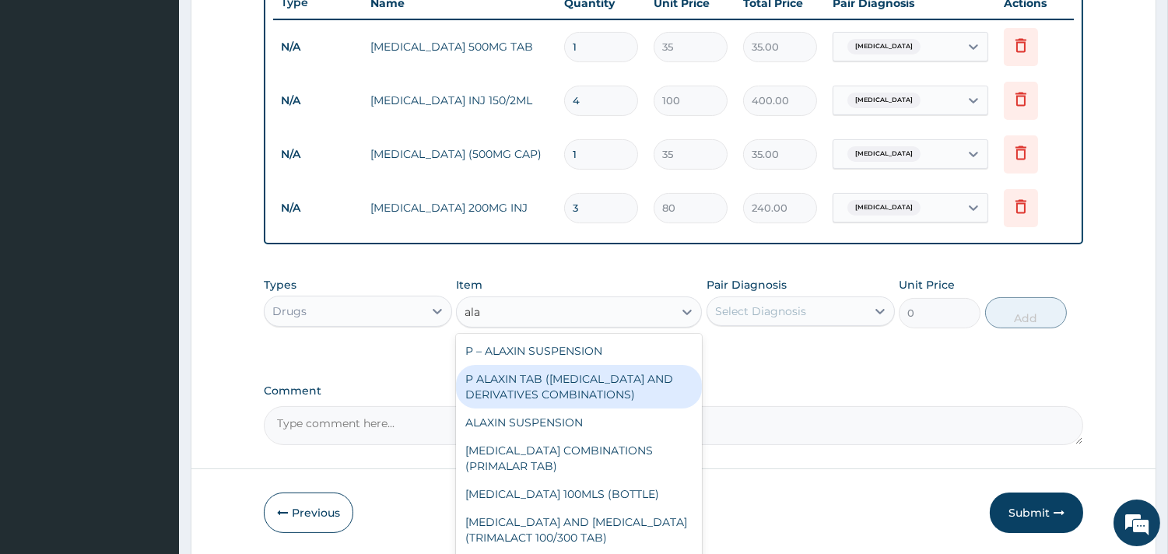
click at [580, 377] on div "P ALAXIN TAB (ARTEMISININ AND DERIVATIVES COMBINATIONS)" at bounding box center [579, 387] width 246 height 44
type input "1800"
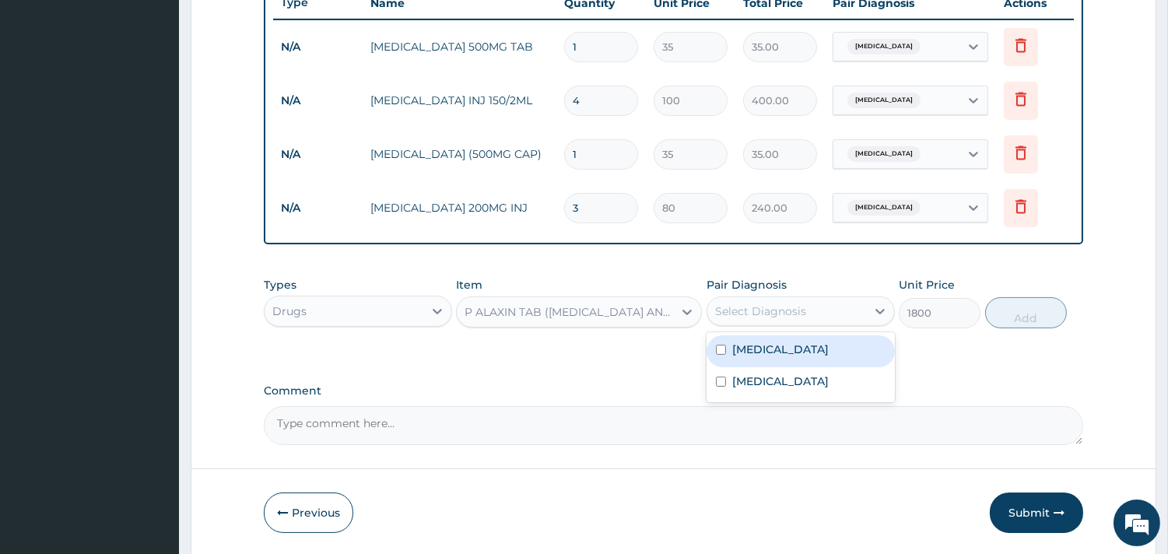
click at [850, 313] on div "Select Diagnosis" at bounding box center [787, 311] width 159 height 25
click at [841, 349] on div "Malaria" at bounding box center [801, 351] width 188 height 32
checkbox input "true"
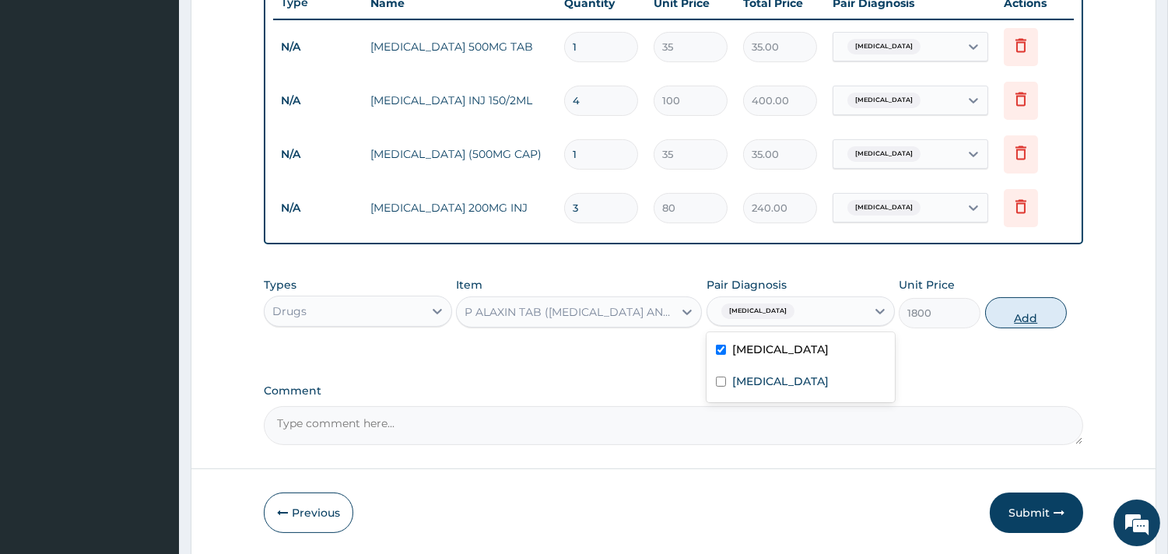
click at [1043, 312] on button "Add" at bounding box center [1026, 312] width 82 height 31
type input "0"
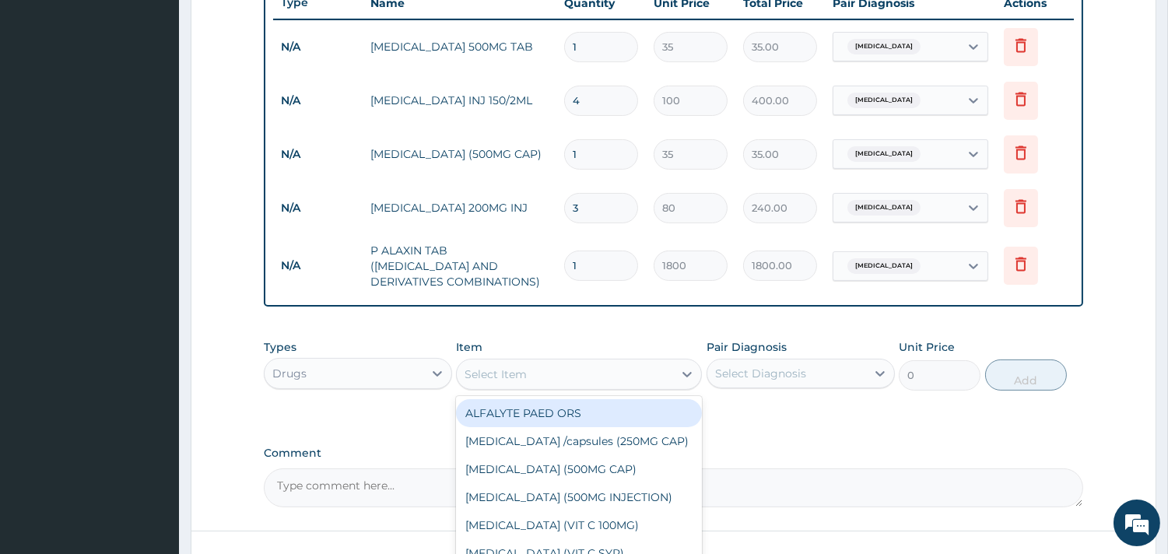
click at [608, 368] on div "Select Item" at bounding box center [565, 374] width 216 height 25
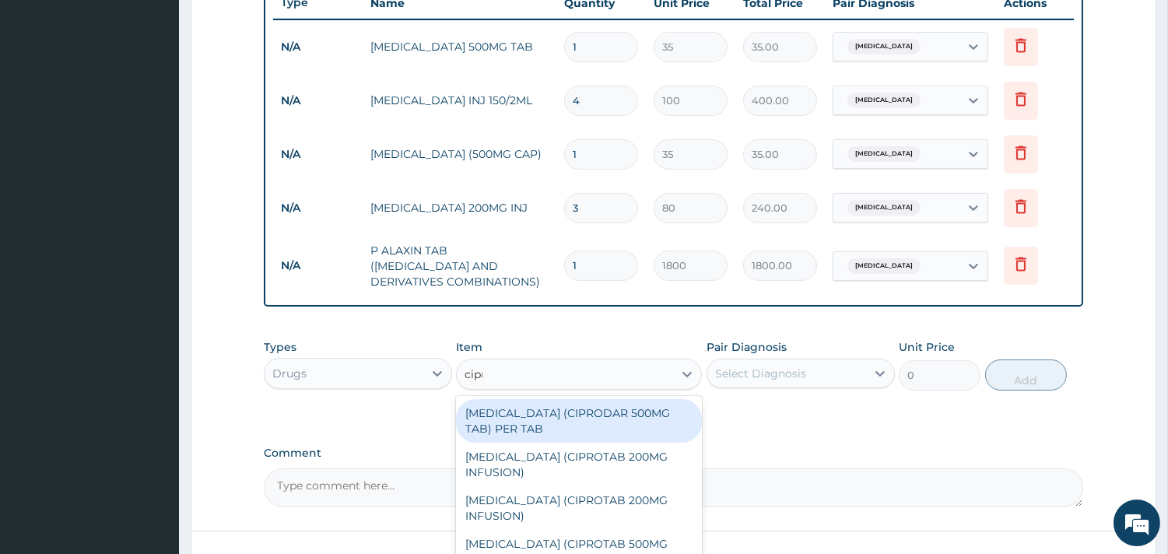
type input "cipro"
click at [618, 405] on div "CIPROFLOXACIN (CIPRODAR 500MG TAB) PER TAB" at bounding box center [579, 421] width 246 height 44
type input "100"
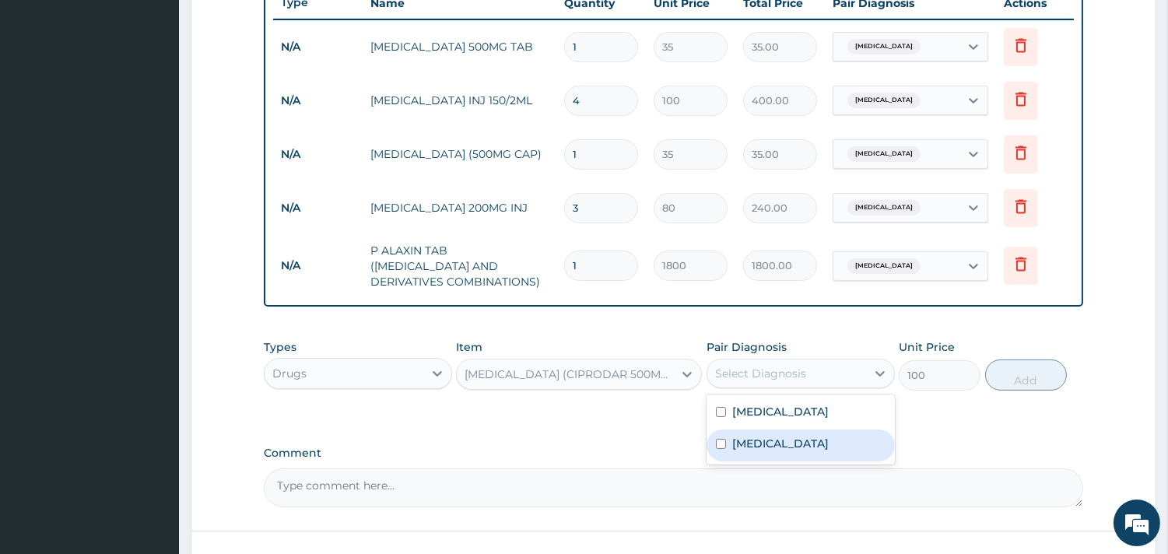
drag, startPoint x: 766, startPoint y: 372, endPoint x: 767, endPoint y: 444, distance: 71.6
click at [767, 388] on div "option Malaria, selected. option Sepsis focused, 2 of 2. 2 results available. U…" at bounding box center [801, 374] width 188 height 30
click at [767, 444] on div "Sepsis" at bounding box center [801, 446] width 188 height 32
checkbox input "true"
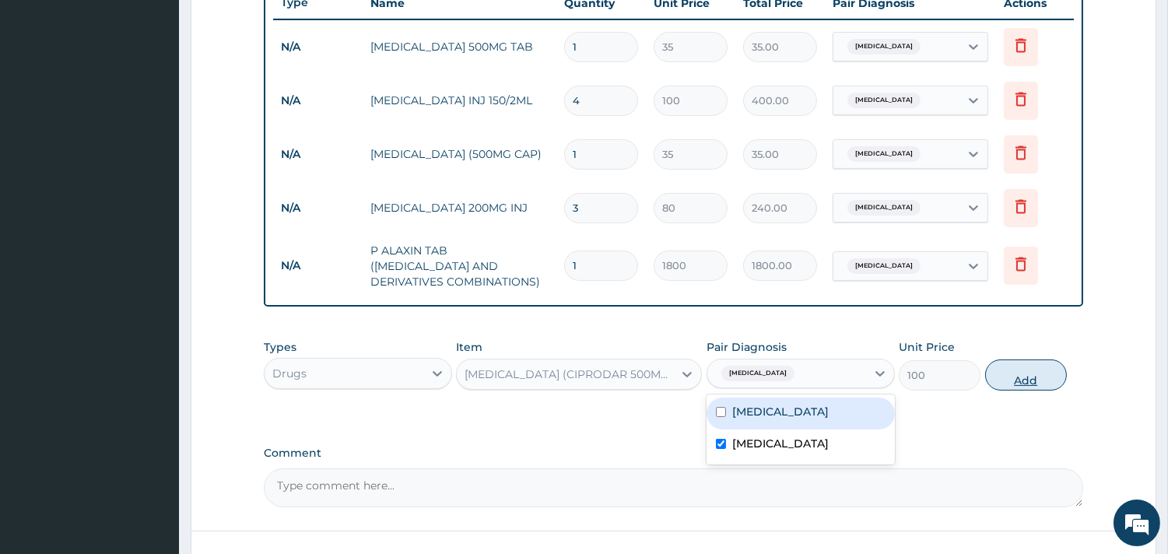
click at [1025, 367] on button "Add" at bounding box center [1026, 375] width 82 height 31
type input "0"
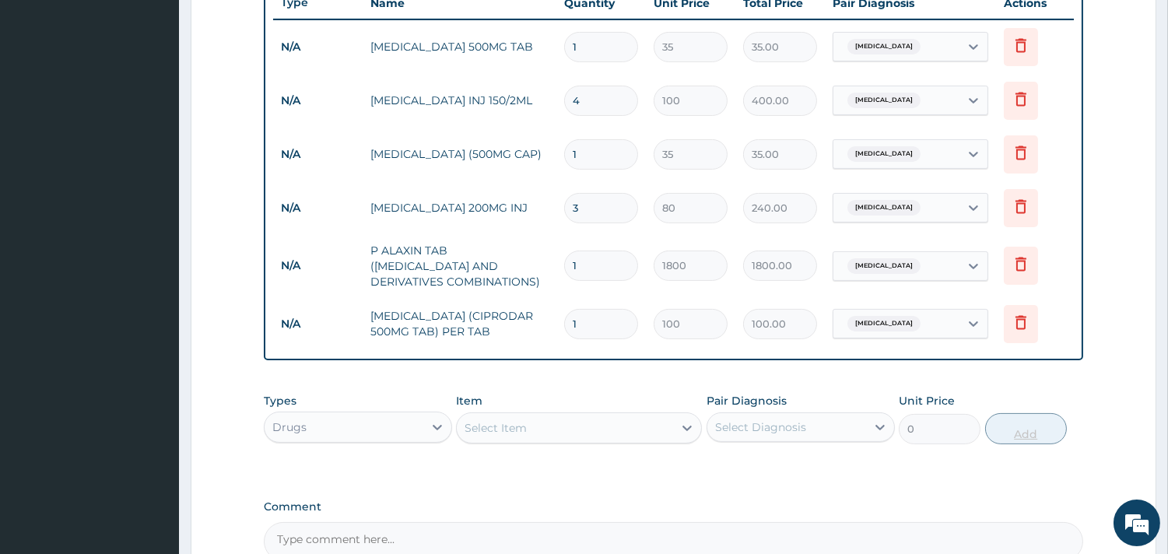
type input "10"
type input "1000.00"
type input "10"
click at [589, 33] on input "1" at bounding box center [601, 47] width 74 height 30
type input "18"
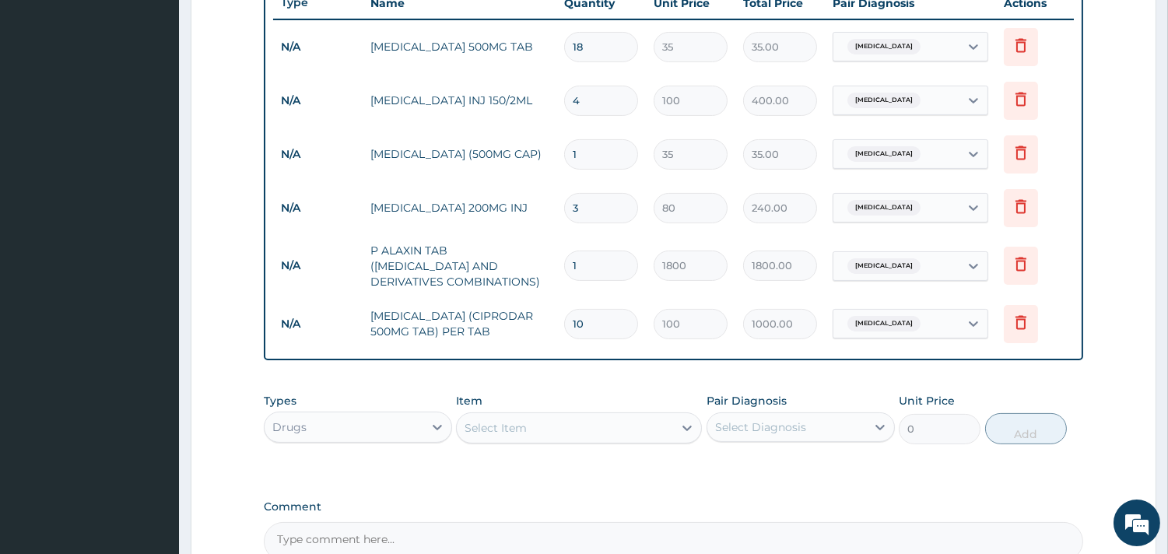
type input "630.00"
type input "18"
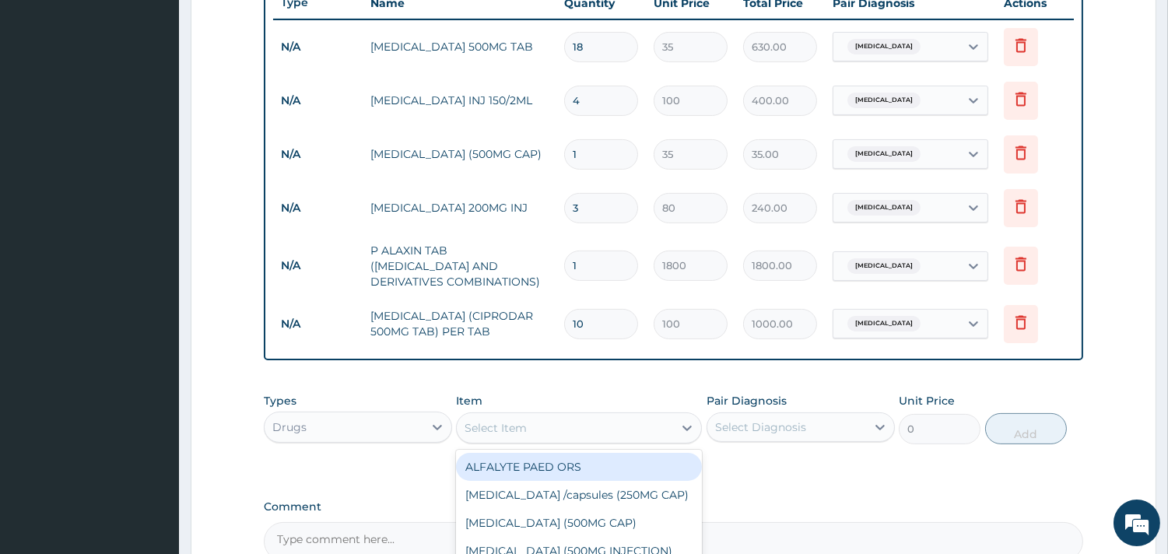
click at [561, 431] on div "Select Item" at bounding box center [565, 428] width 216 height 25
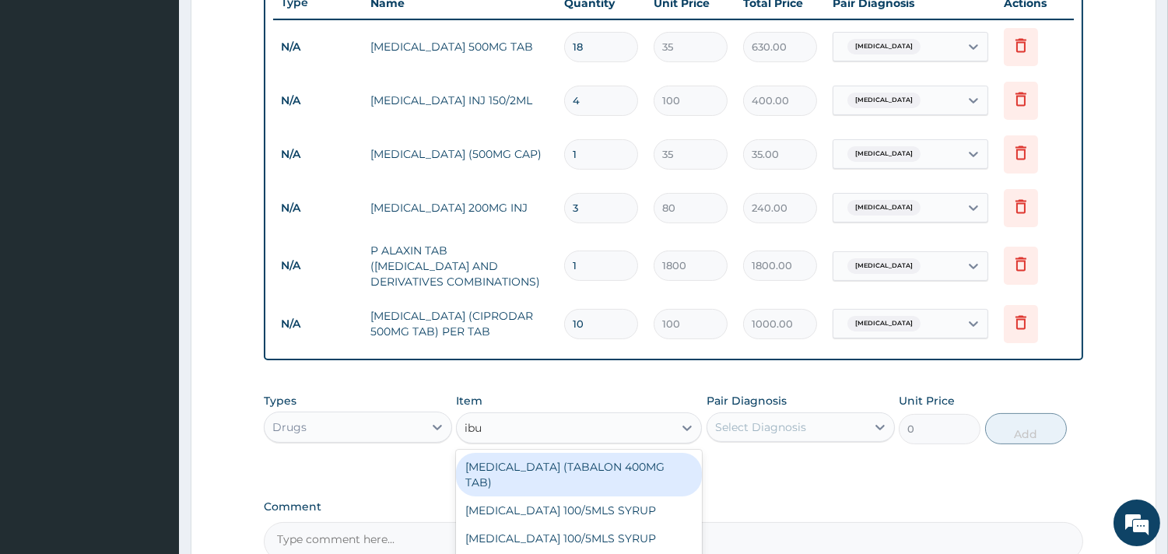
type input "ibup"
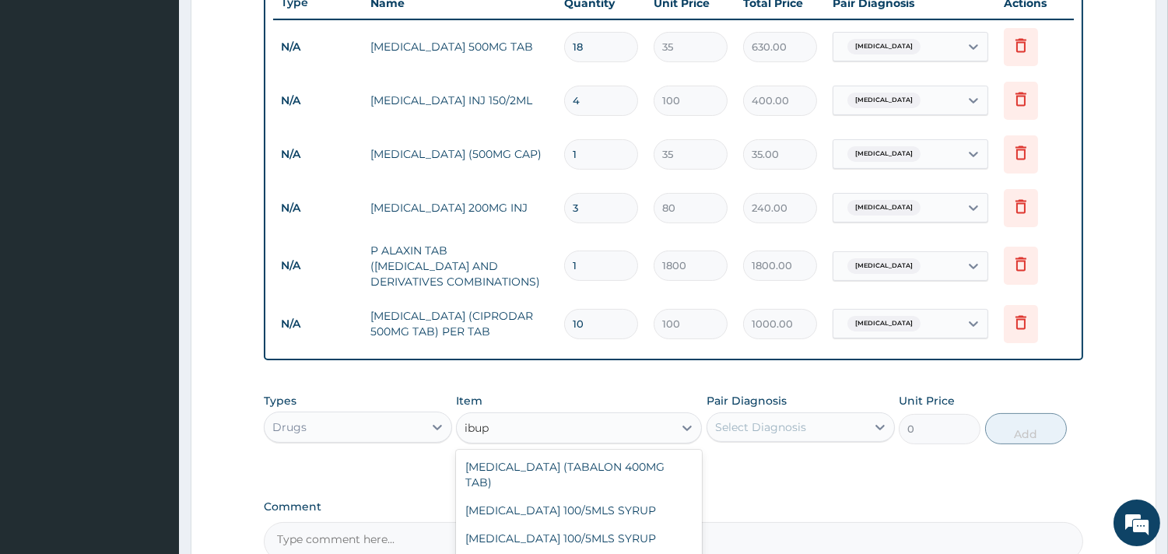
type input "35"
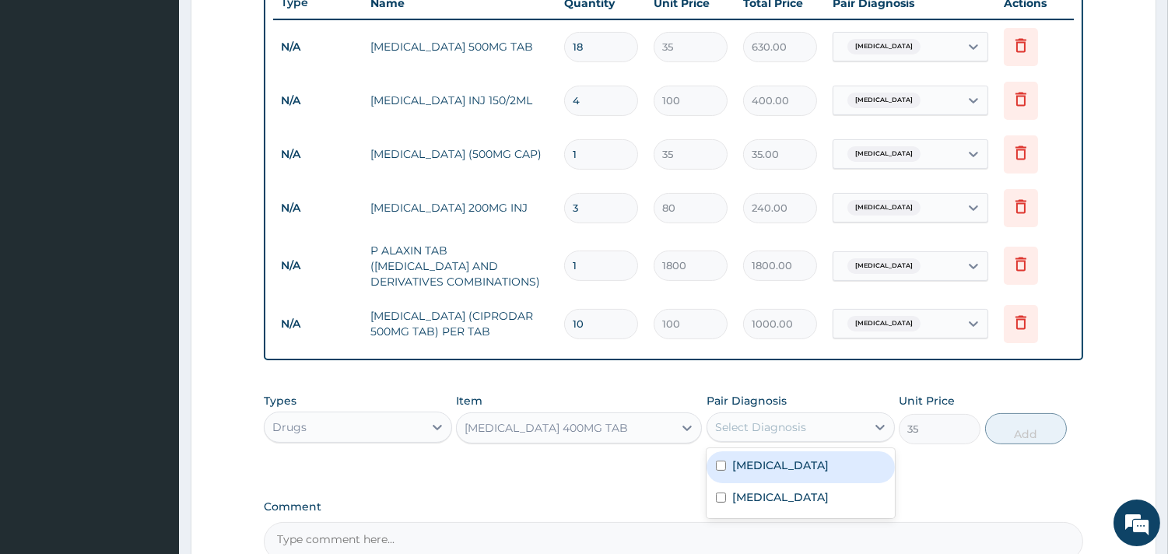
click at [779, 416] on div "Select Diagnosis" at bounding box center [787, 427] width 159 height 25
click at [774, 460] on div "Malaria" at bounding box center [801, 467] width 188 height 32
checkbox input "true"
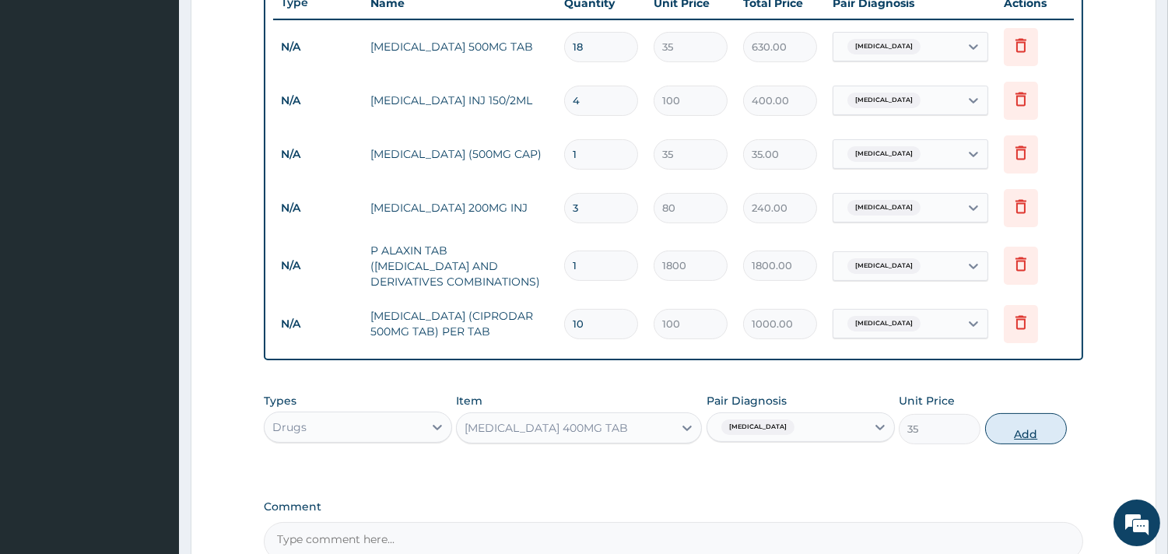
click at [1038, 423] on button "Add" at bounding box center [1026, 428] width 82 height 31
type input "0"
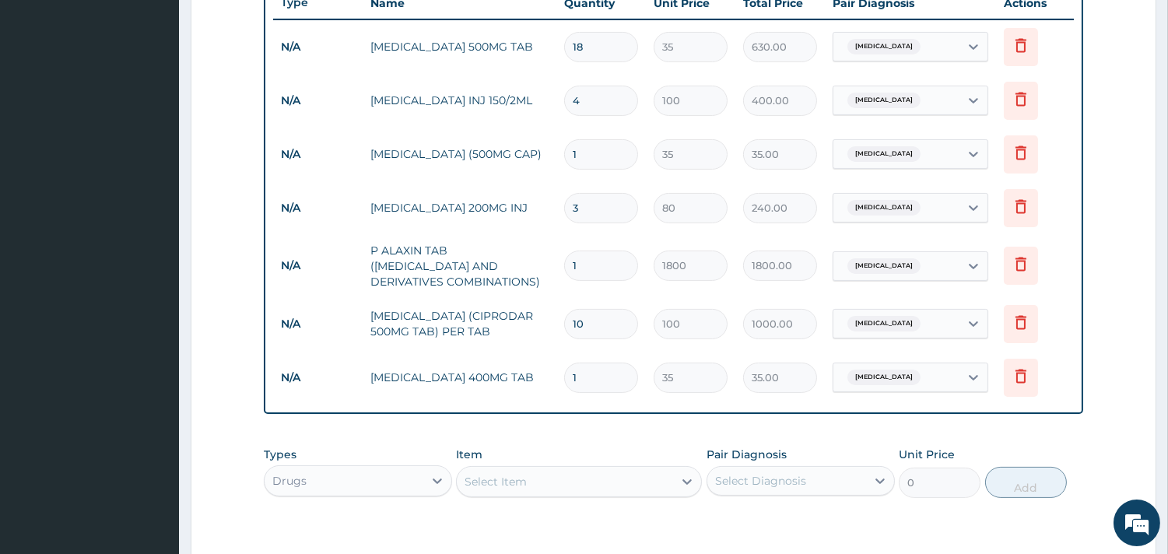
click at [595, 372] on input "1" at bounding box center [601, 378] width 74 height 30
type input "10"
type input "350.00"
type input "10"
click at [338, 475] on div "Drugs" at bounding box center [344, 481] width 159 height 25
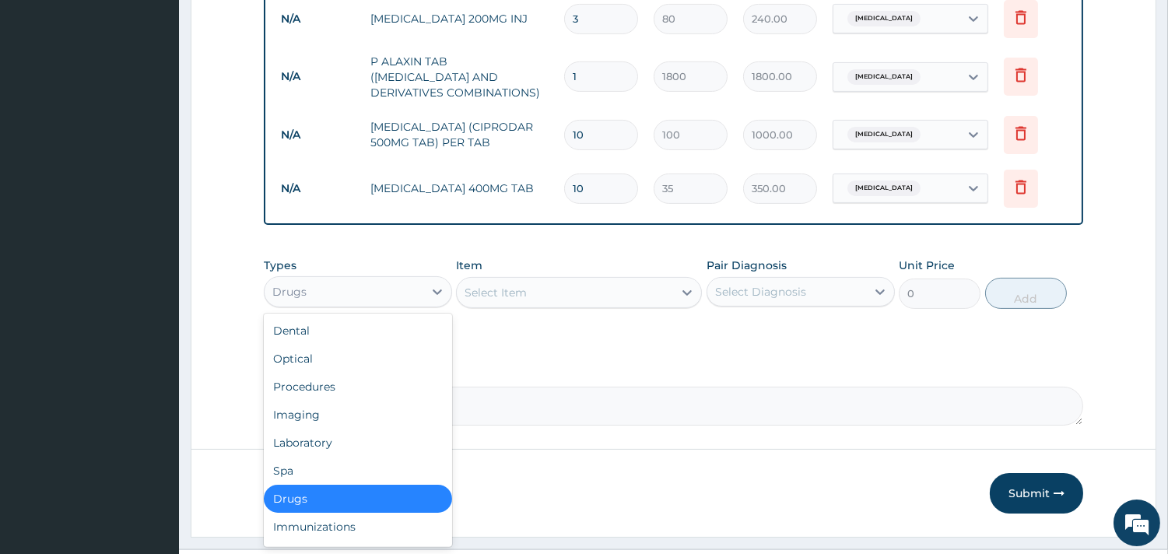
scroll to position [806, 0]
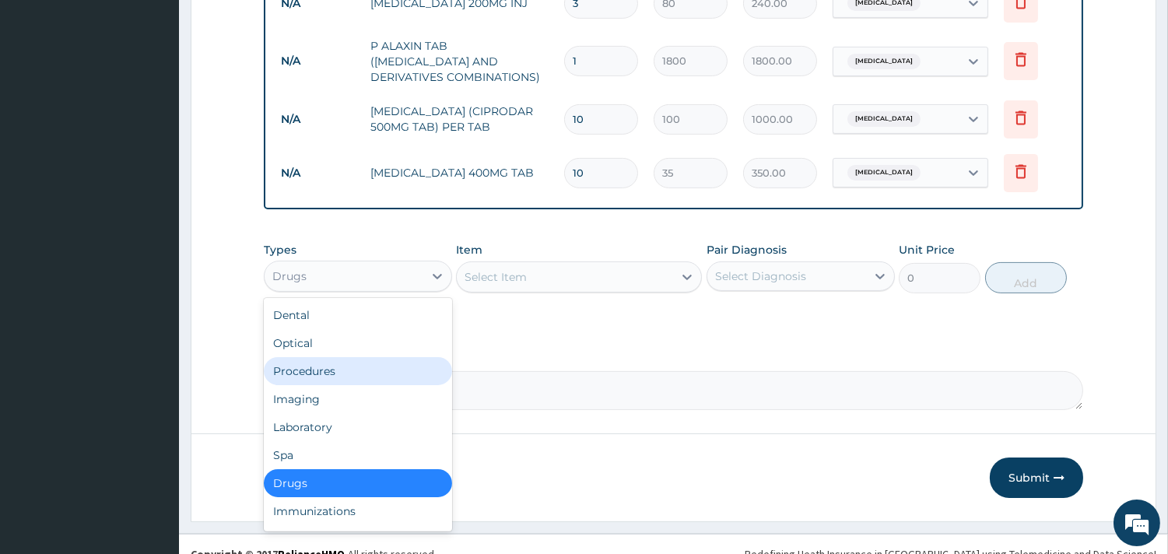
click at [352, 360] on div "Procedures" at bounding box center [358, 371] width 188 height 28
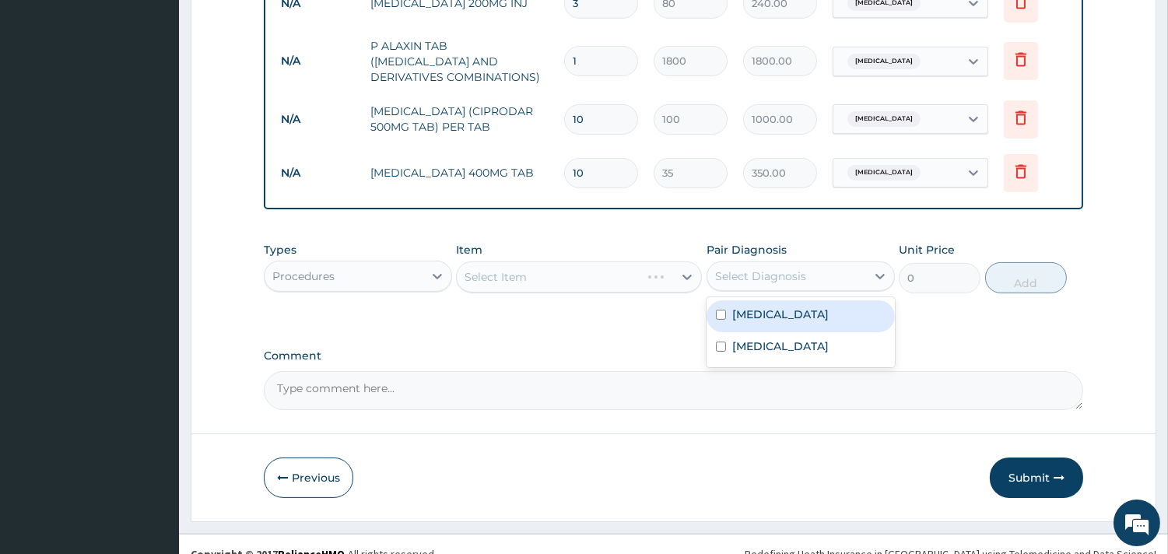
click at [826, 271] on div "Select Diagnosis" at bounding box center [787, 276] width 159 height 25
click at [800, 328] on div "Malaria" at bounding box center [801, 316] width 188 height 32
checkbox input "true"
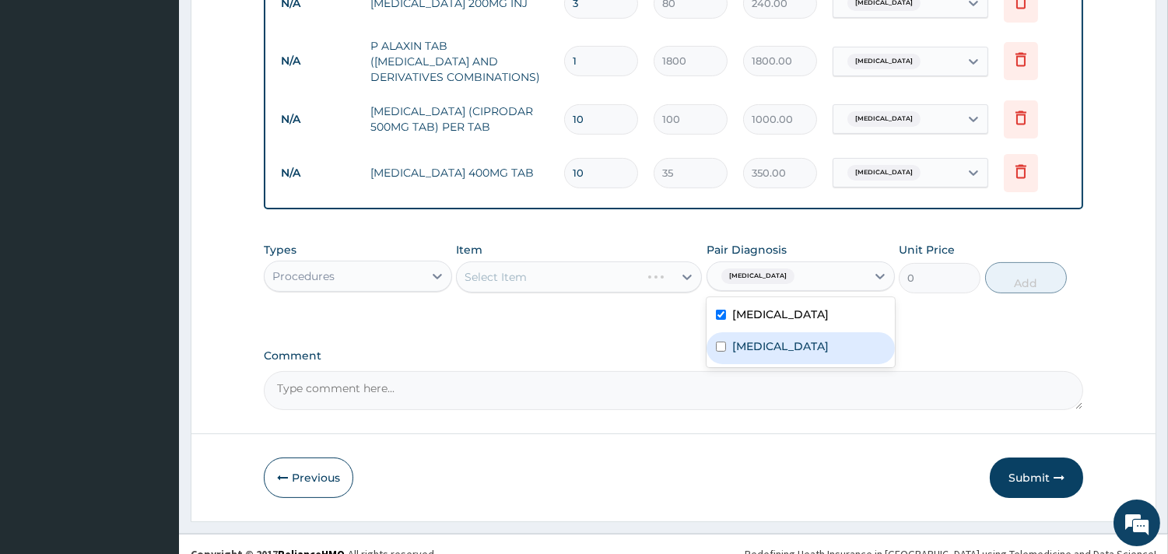
click at [786, 360] on div "Sepsis" at bounding box center [801, 348] width 188 height 32
checkbox input "true"
click at [585, 270] on div "Select Item" at bounding box center [579, 277] width 246 height 31
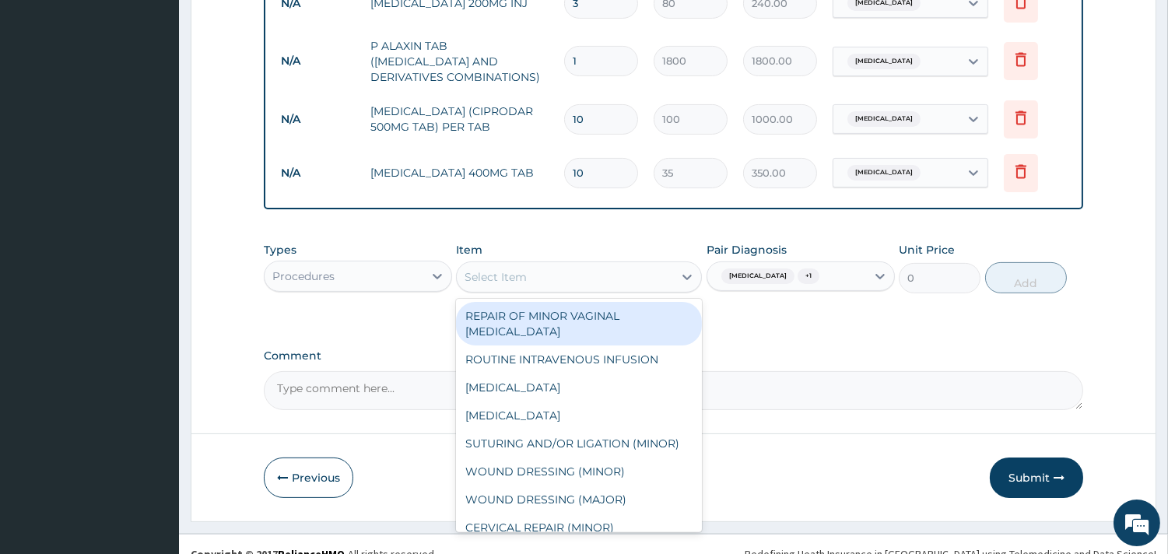
click at [606, 265] on div "Select Item" at bounding box center [565, 277] width 216 height 25
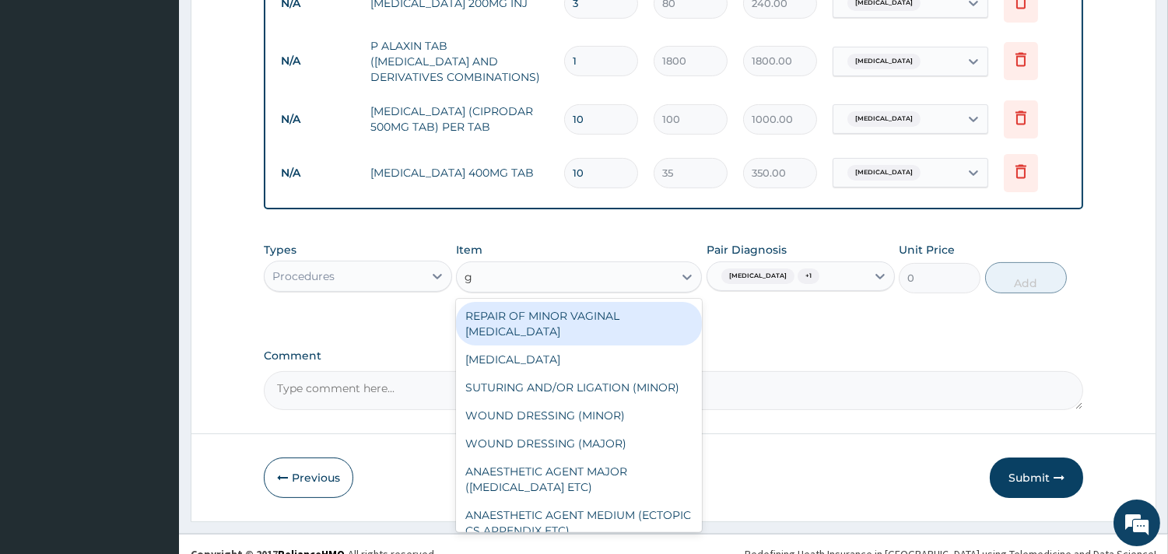
type input "gp"
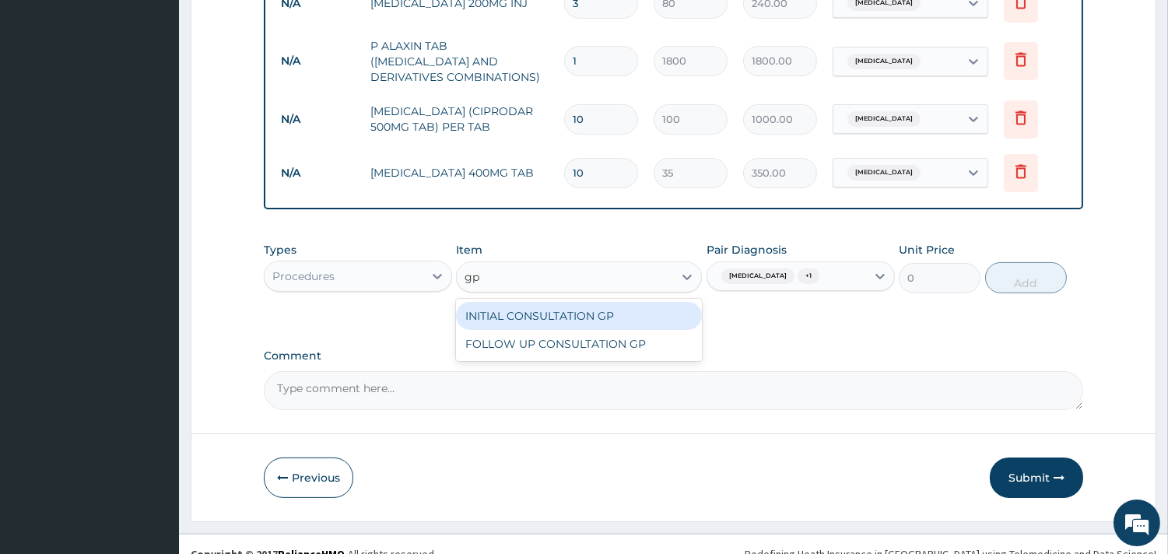
click at [639, 316] on div "INITIAL CONSULTATION GP" at bounding box center [579, 316] width 246 height 28
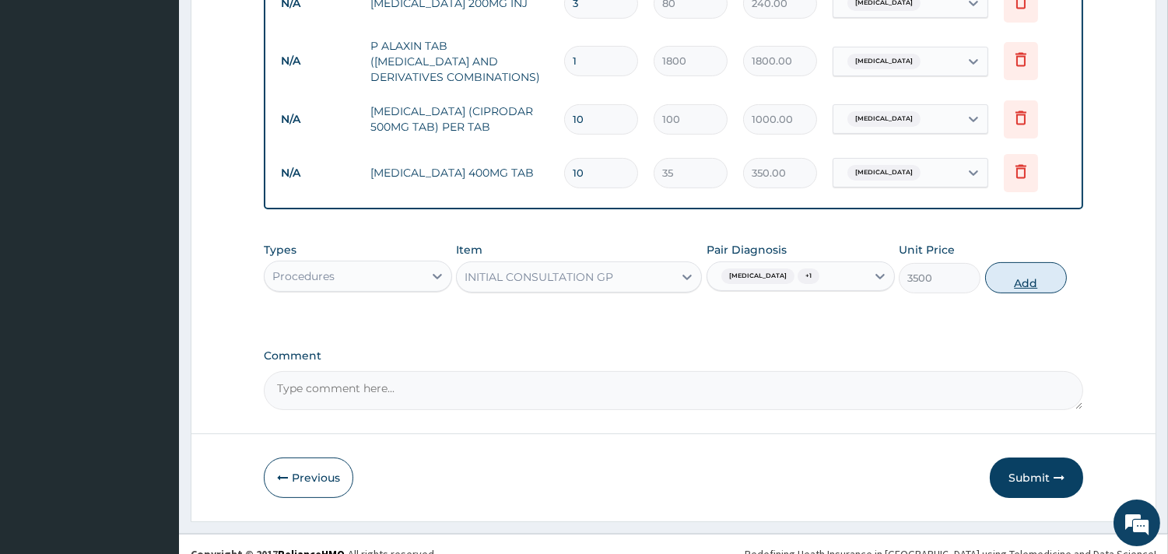
click at [1038, 268] on button "Add" at bounding box center [1026, 277] width 82 height 31
type input "0"
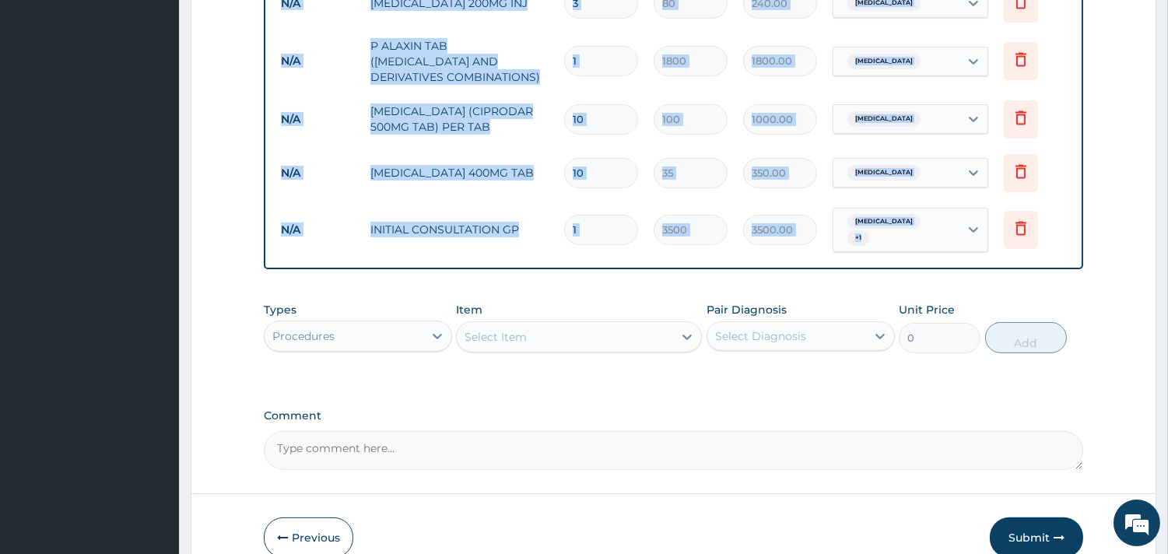
scroll to position [880, 0]
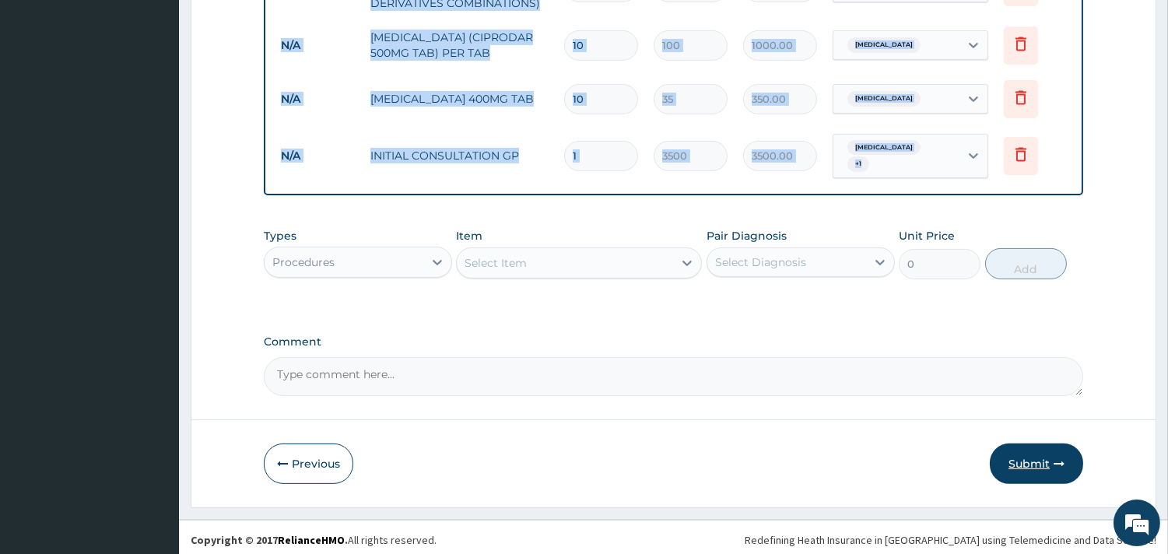
click at [1057, 470] on button "Submit" at bounding box center [1036, 464] width 93 height 40
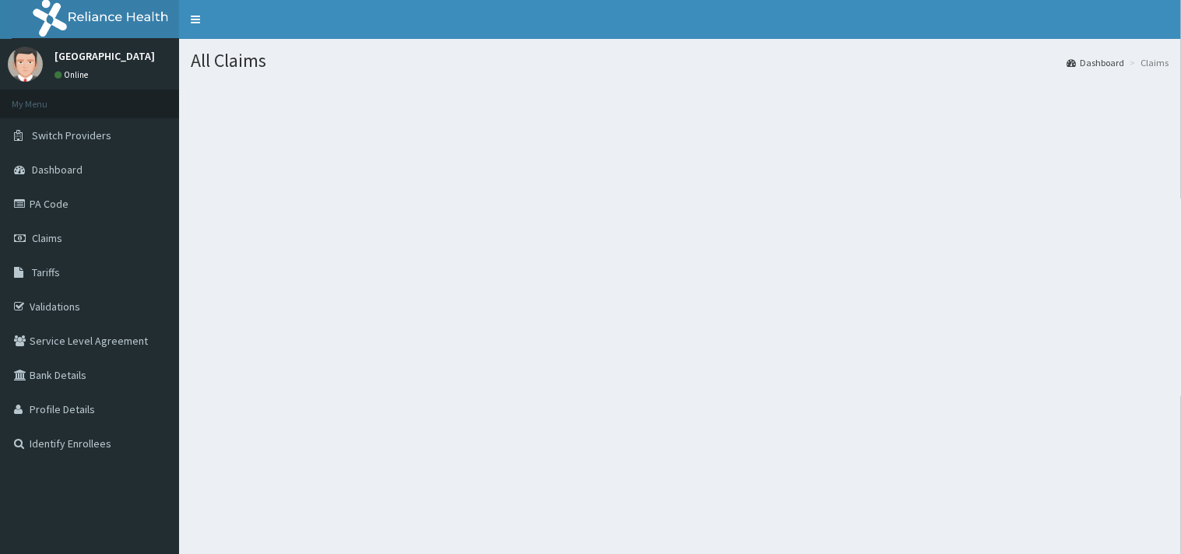
click at [48, 311] on link "Validations" at bounding box center [89, 307] width 179 height 34
click at [70, 228] on link "Claims" at bounding box center [89, 238] width 179 height 34
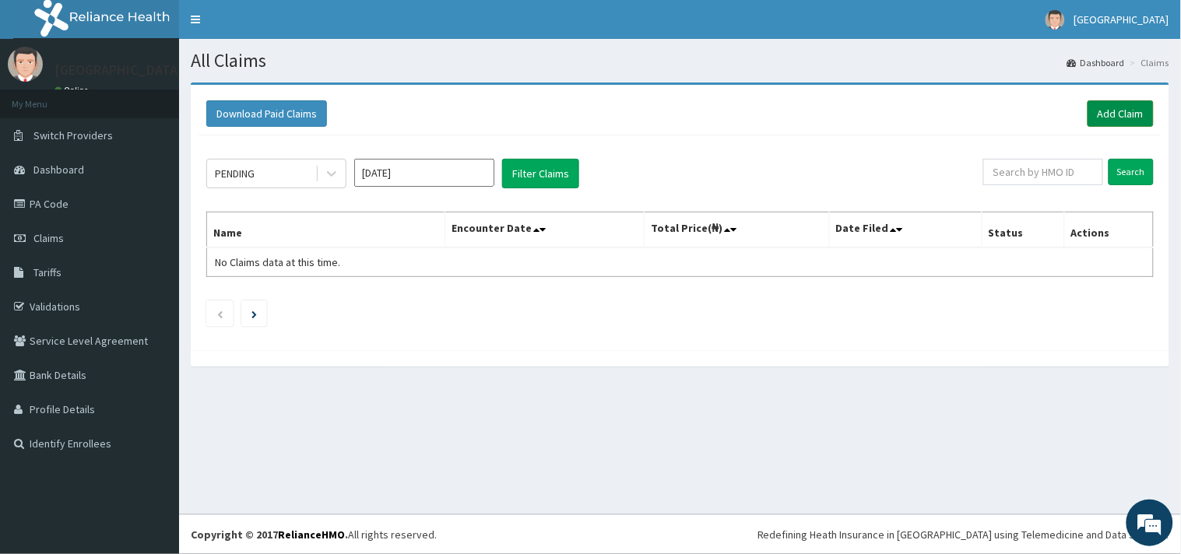
click at [1125, 105] on link "Add Claim" at bounding box center [1120, 113] width 66 height 26
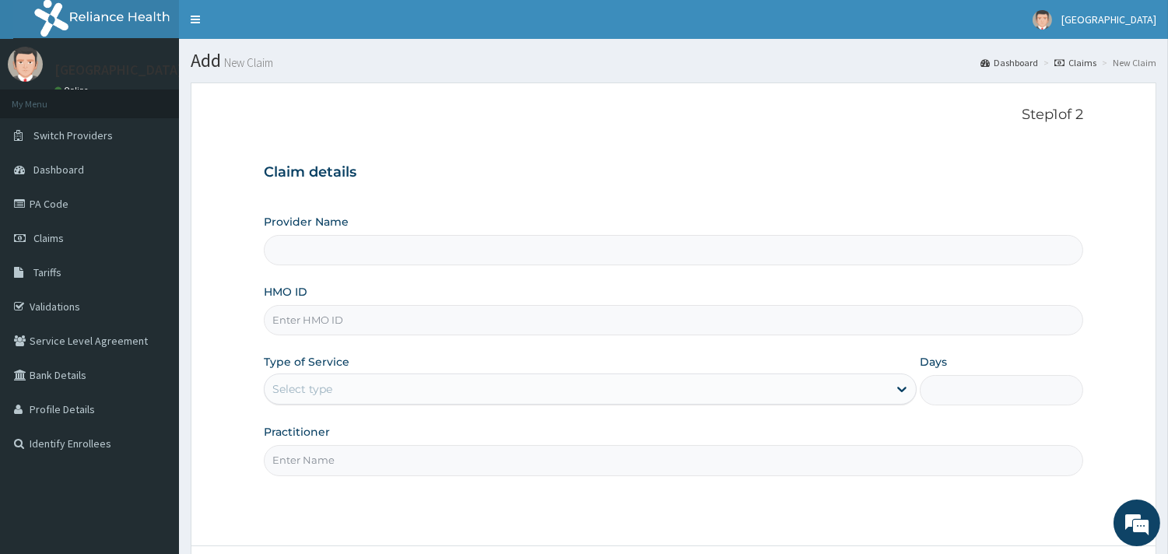
type input "[GEOGRAPHIC_DATA]"
click at [314, 321] on input "HMO ID" at bounding box center [674, 320] width 820 height 30
paste input "ALS/10115/A"
type input "ALS/10115/A"
click at [321, 394] on div "Select type" at bounding box center [302, 389] width 60 height 16
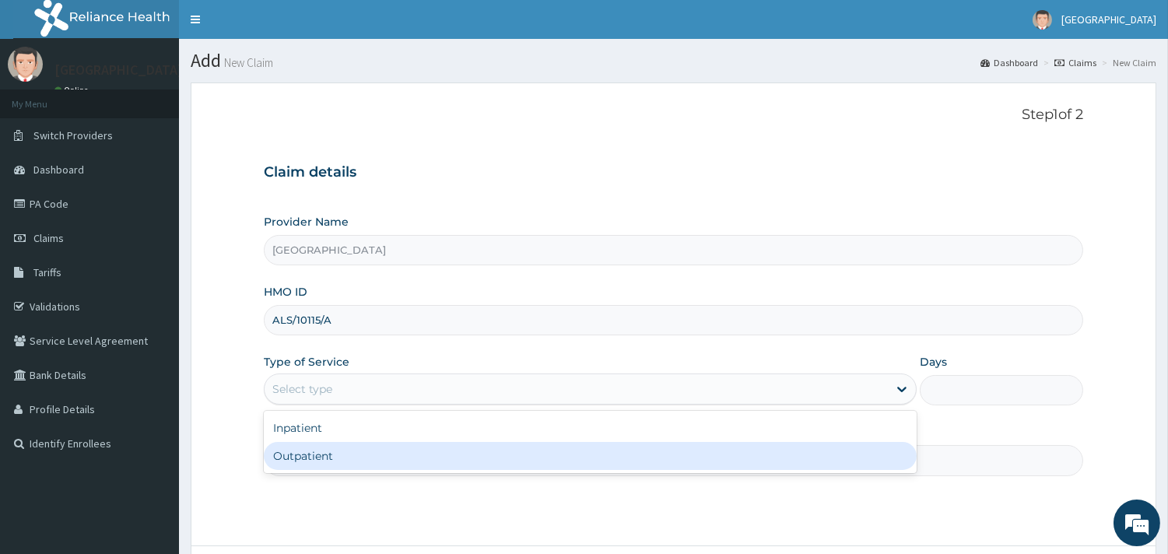
click at [325, 452] on div "Outpatient" at bounding box center [590, 456] width 653 height 28
type input "1"
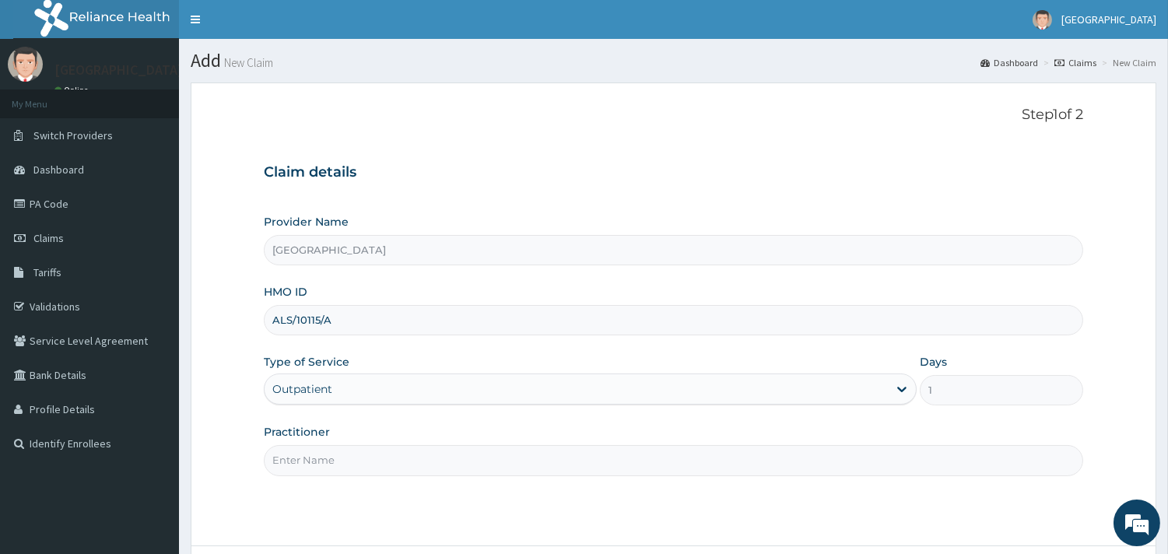
click at [325, 452] on input "Practitioner" at bounding box center [674, 460] width 820 height 30
type input "[PERSON_NAME]"
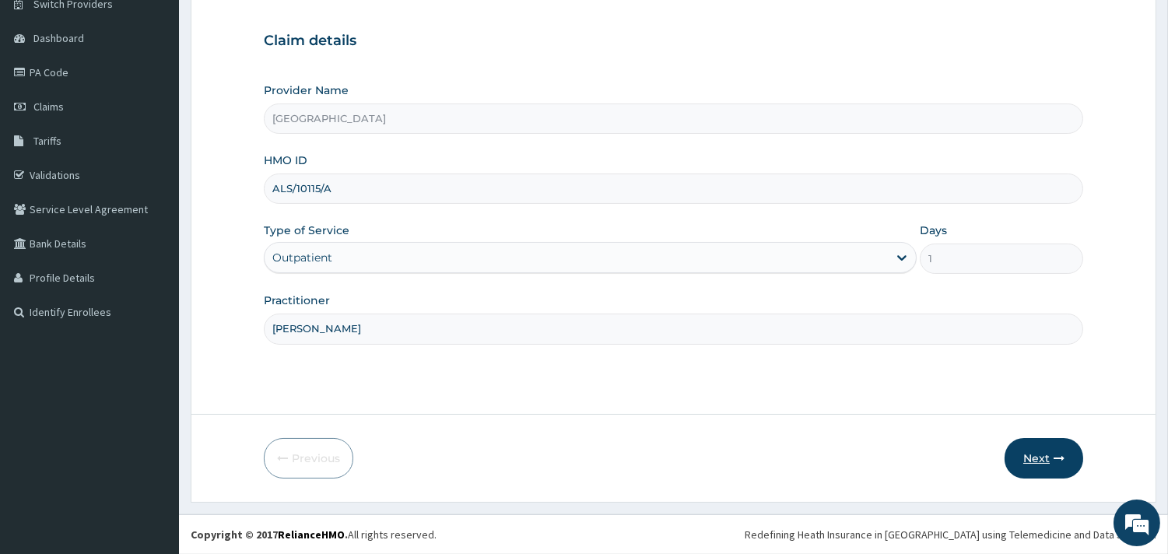
click at [1048, 458] on button "Next" at bounding box center [1044, 458] width 79 height 40
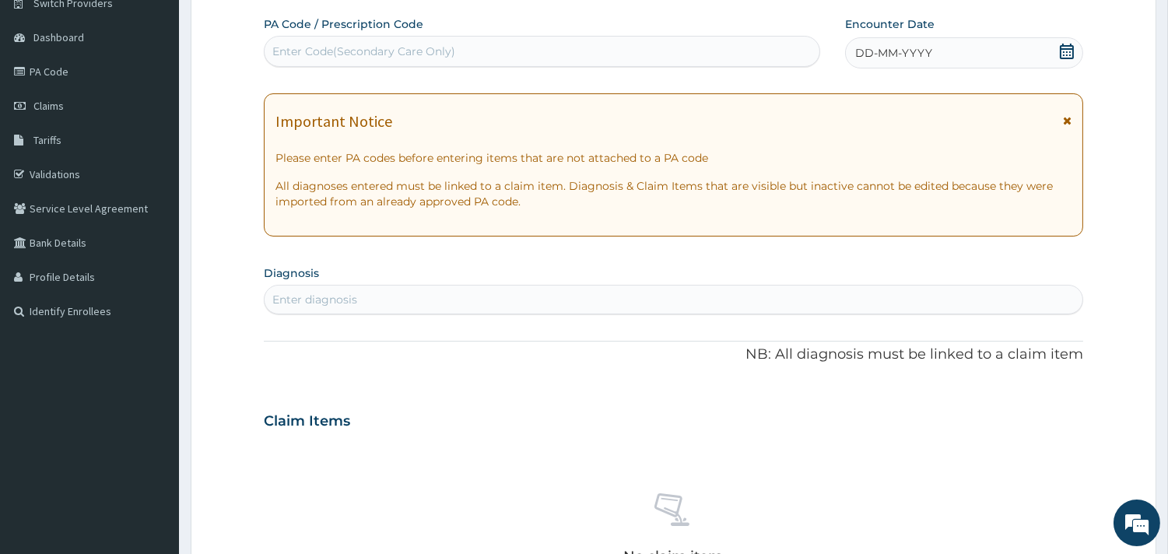
click at [550, 58] on div "Enter Code(Secondary Care Only)" at bounding box center [542, 51] width 555 height 25
paste input "PA/1F4EF1"
type input "PA/1F4EF1"
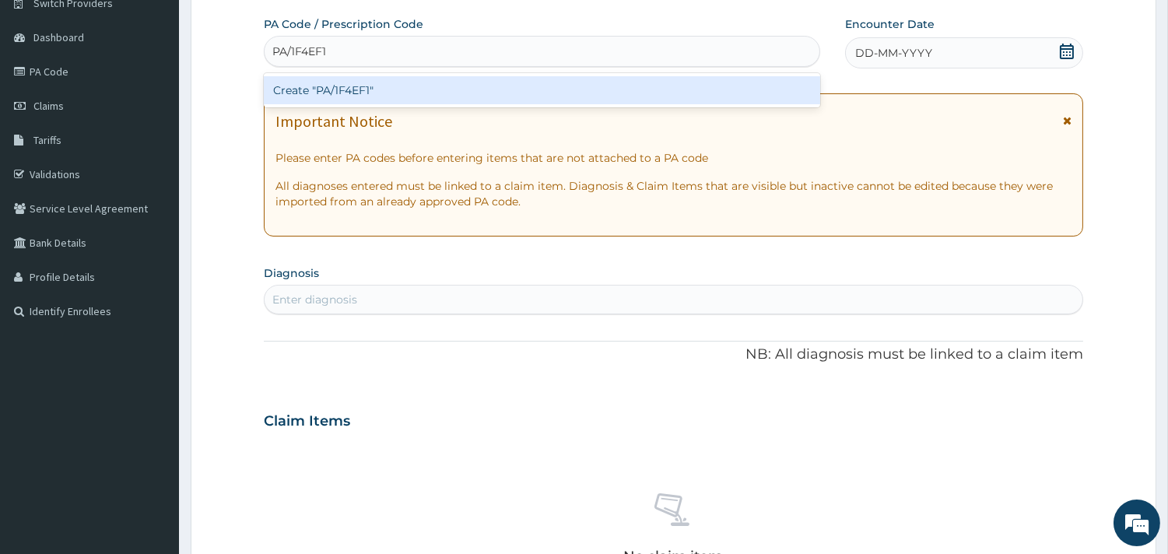
click at [545, 82] on div "Create "PA/1F4EF1"" at bounding box center [542, 90] width 557 height 28
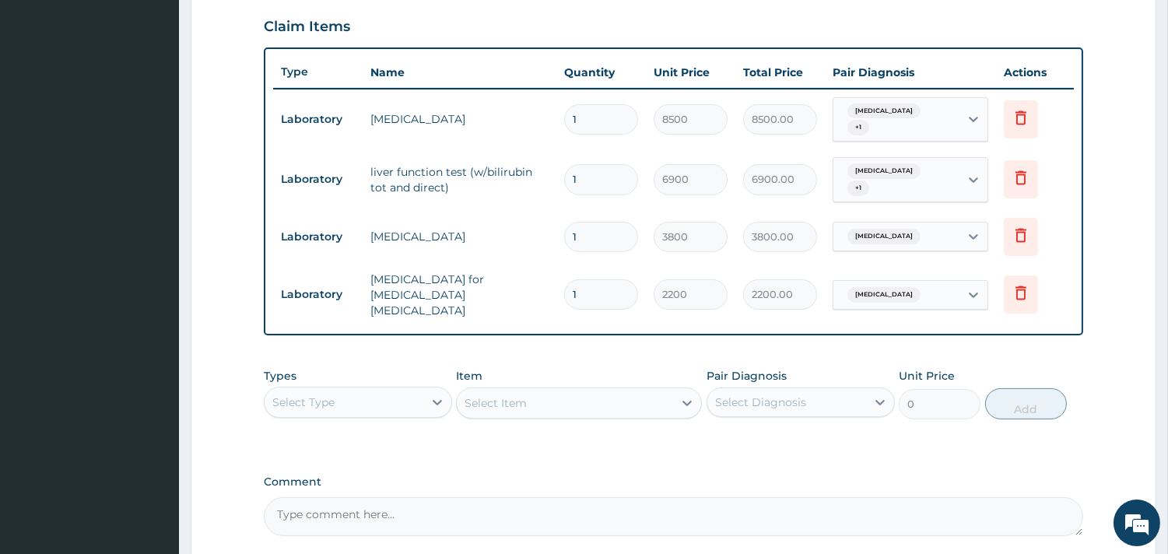
scroll to position [655, 0]
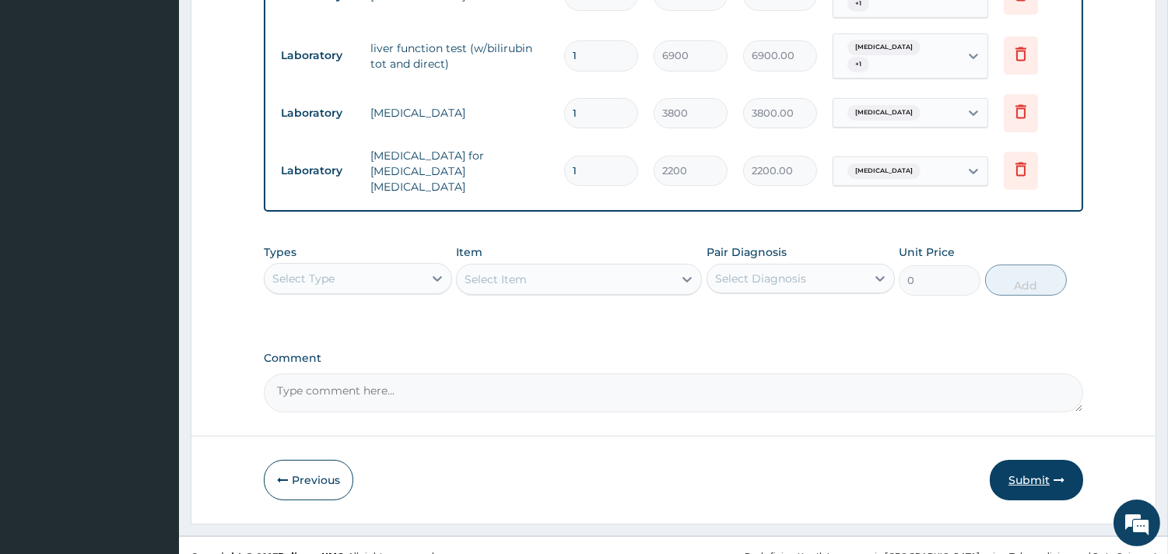
click at [1030, 460] on button "Submit" at bounding box center [1036, 480] width 93 height 40
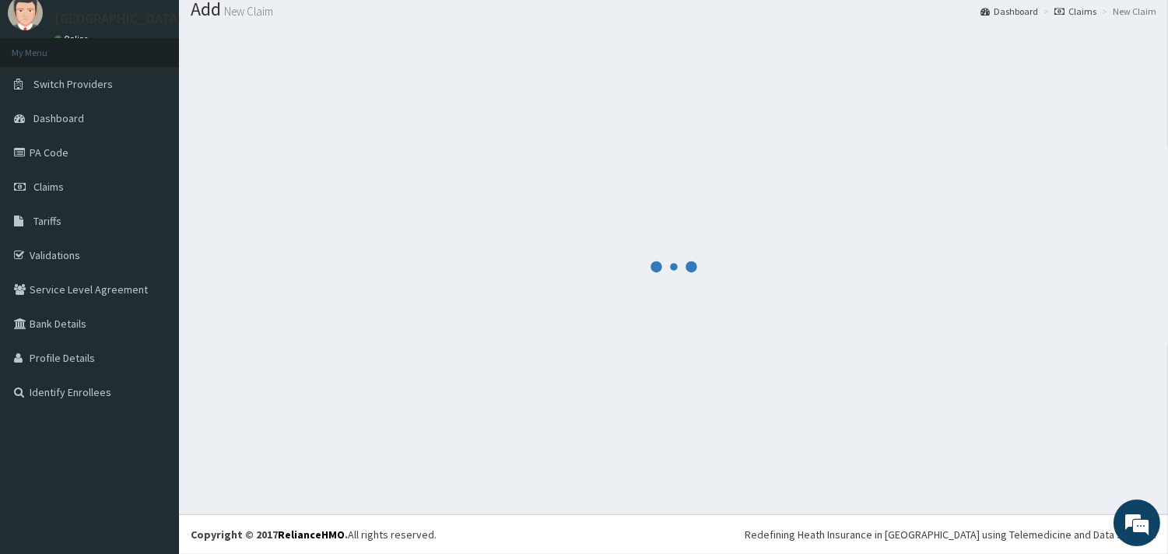
scroll to position [51, 0]
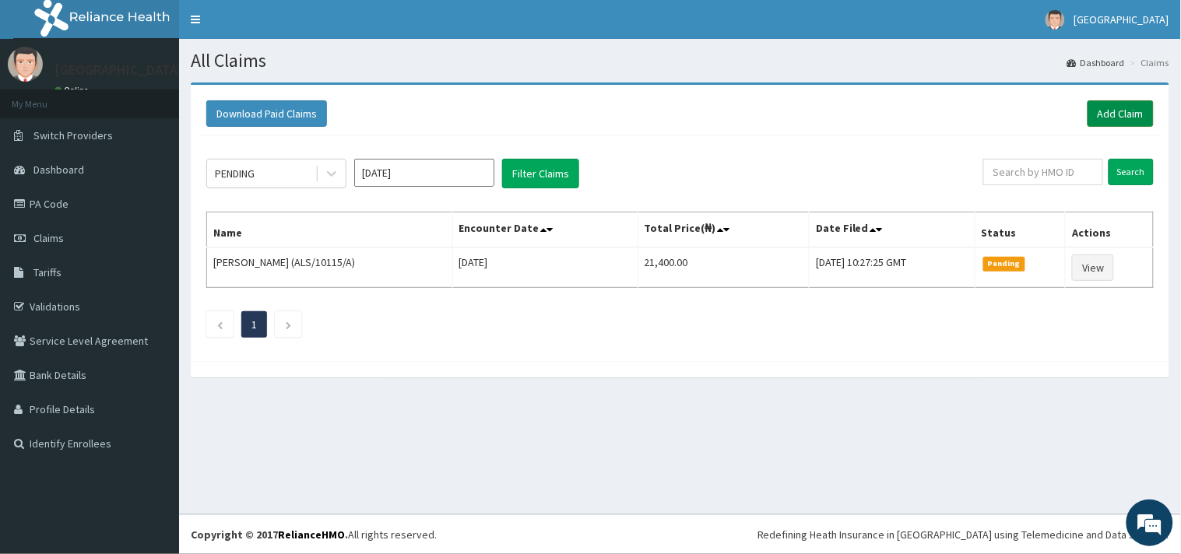
click at [1111, 103] on link "Add Claim" at bounding box center [1120, 113] width 66 height 26
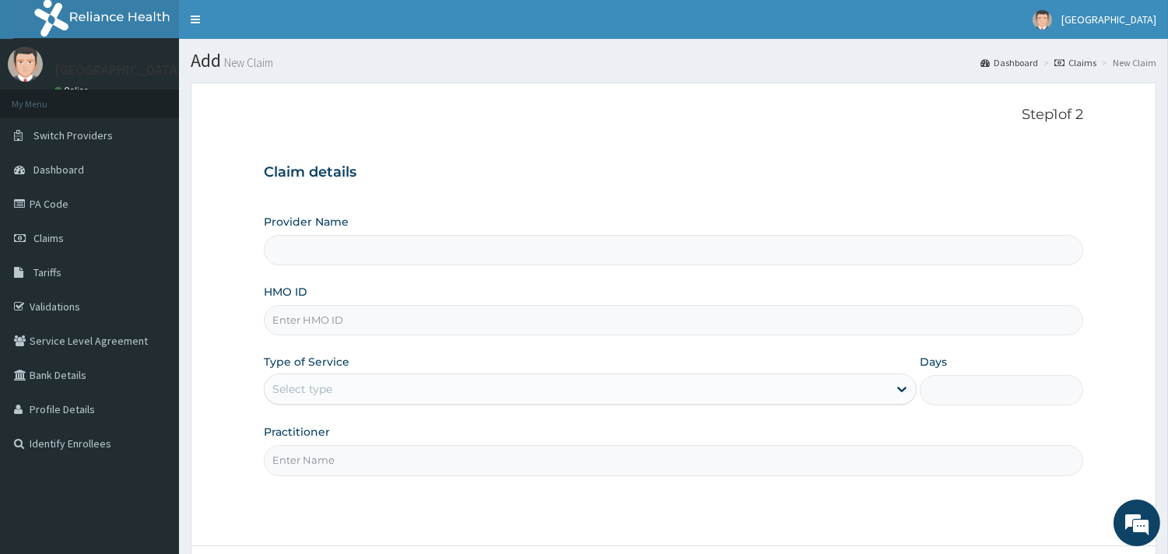
click at [468, 329] on input "HMO ID" at bounding box center [674, 320] width 820 height 30
paste input "ALS/10115/A"
type input "ALS/10115/A"
type input "Peaceful Health Hospital"
type input "ALS/10115/A"
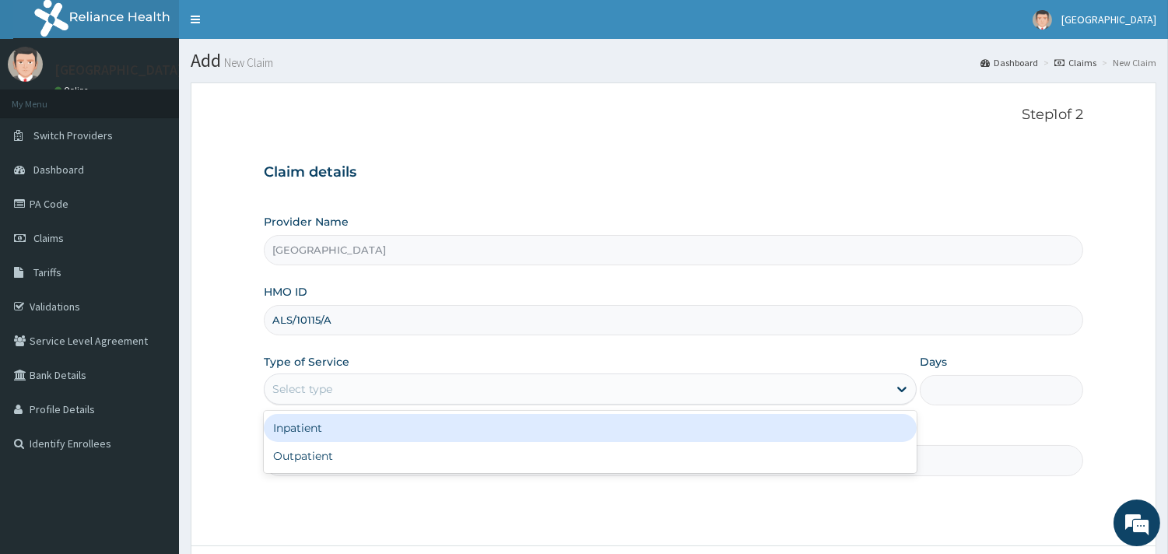
click at [546, 393] on div "Select type" at bounding box center [576, 389] width 623 height 25
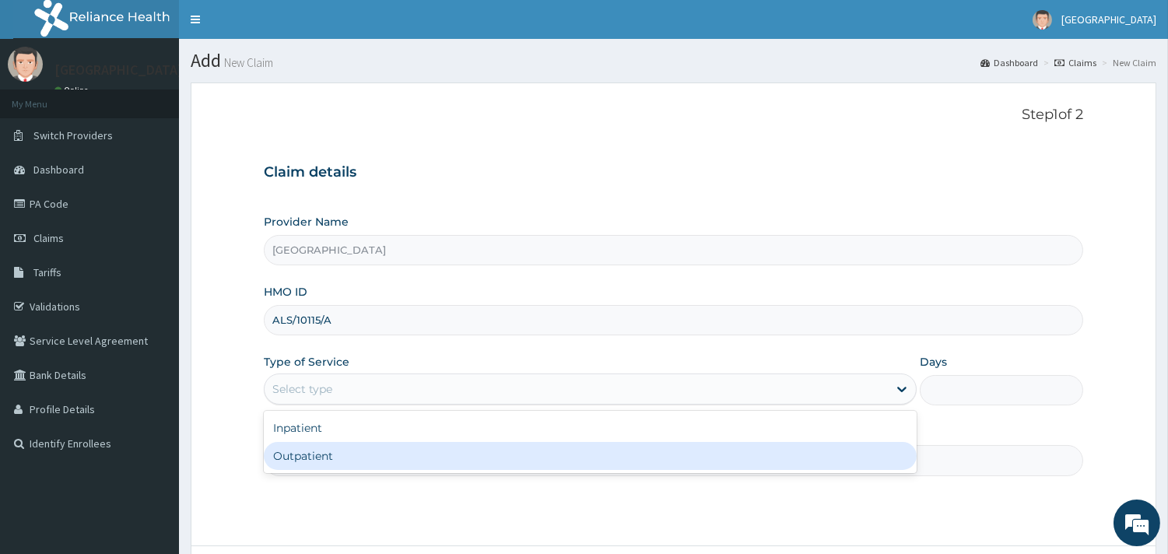
click at [498, 454] on div "Outpatient" at bounding box center [590, 456] width 653 height 28
type input "1"
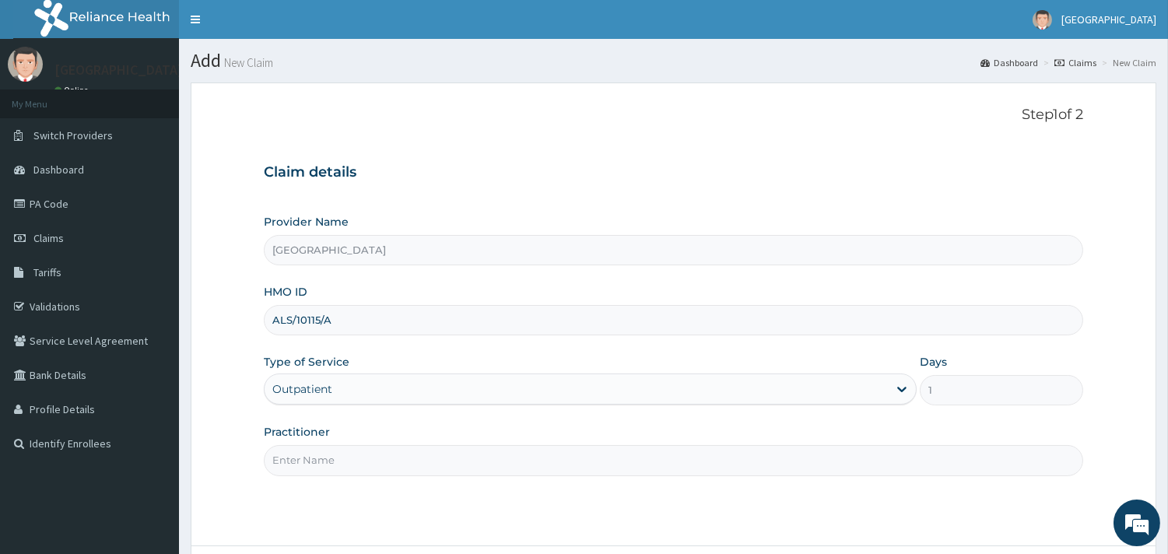
click at [498, 454] on input "Practitioner" at bounding box center [674, 460] width 820 height 30
type input "DR. ADENIYI"
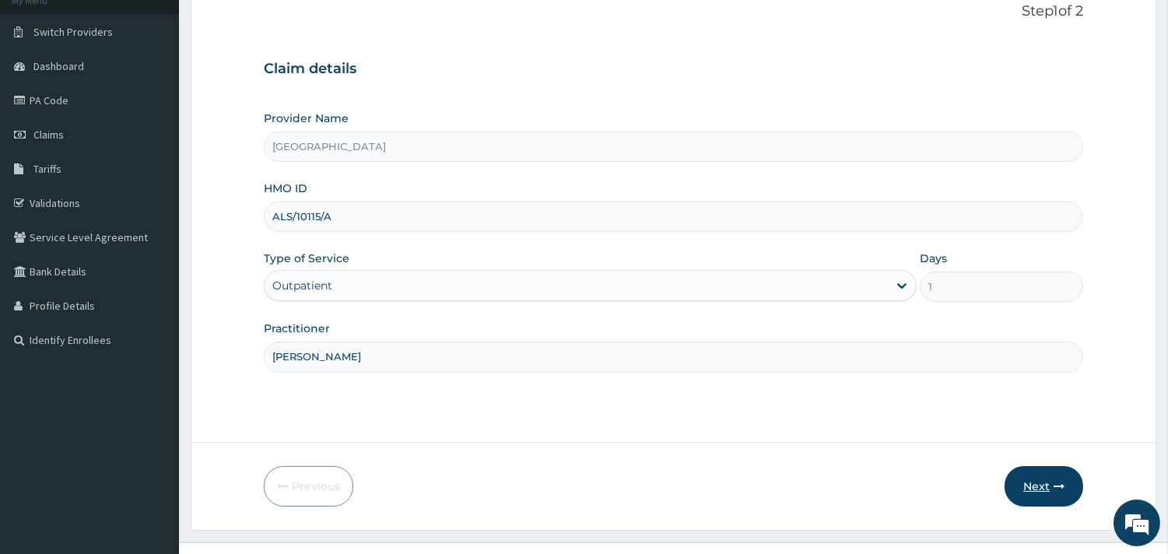
click at [1037, 472] on button "Next" at bounding box center [1044, 486] width 79 height 40
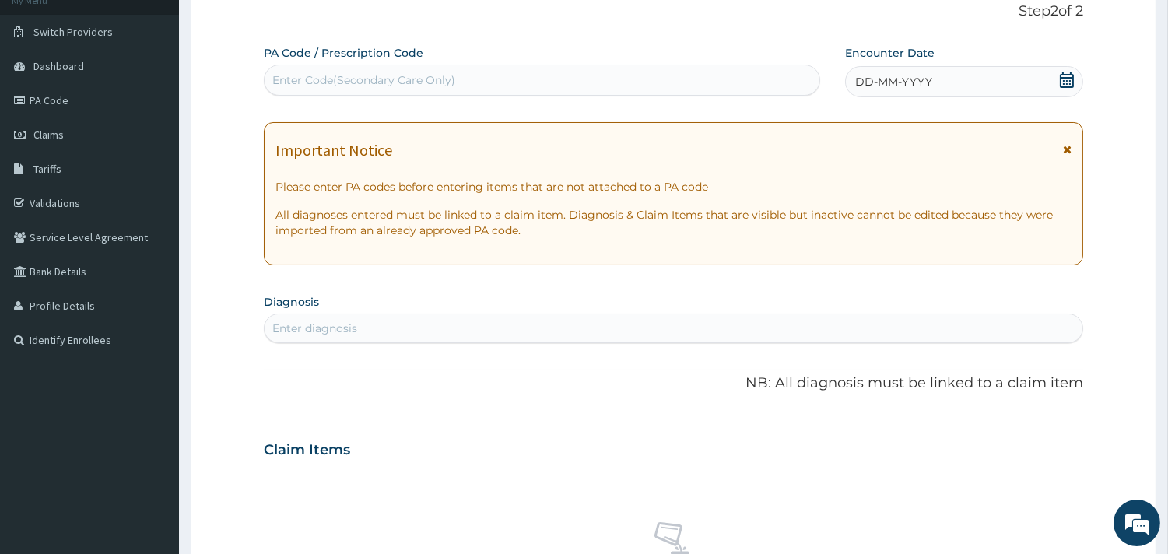
click at [592, 80] on div "Enter Code(Secondary Care Only)" at bounding box center [542, 80] width 555 height 25
paste input "PA/B7CBFB"
type input "PA/B7CBFB"
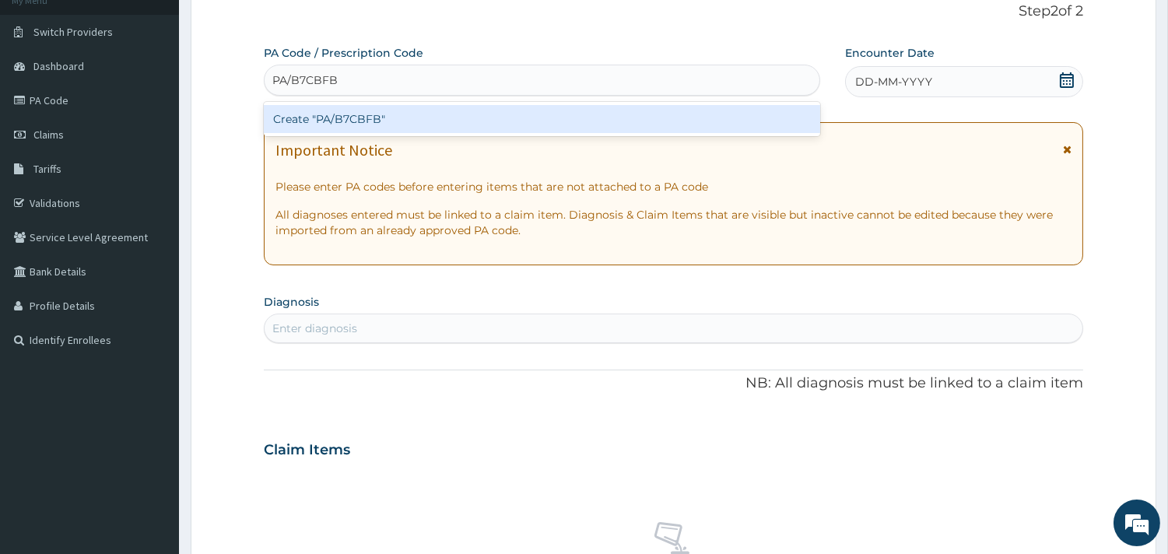
click at [613, 119] on div "Create "PA/B7CBFB"" at bounding box center [542, 119] width 557 height 28
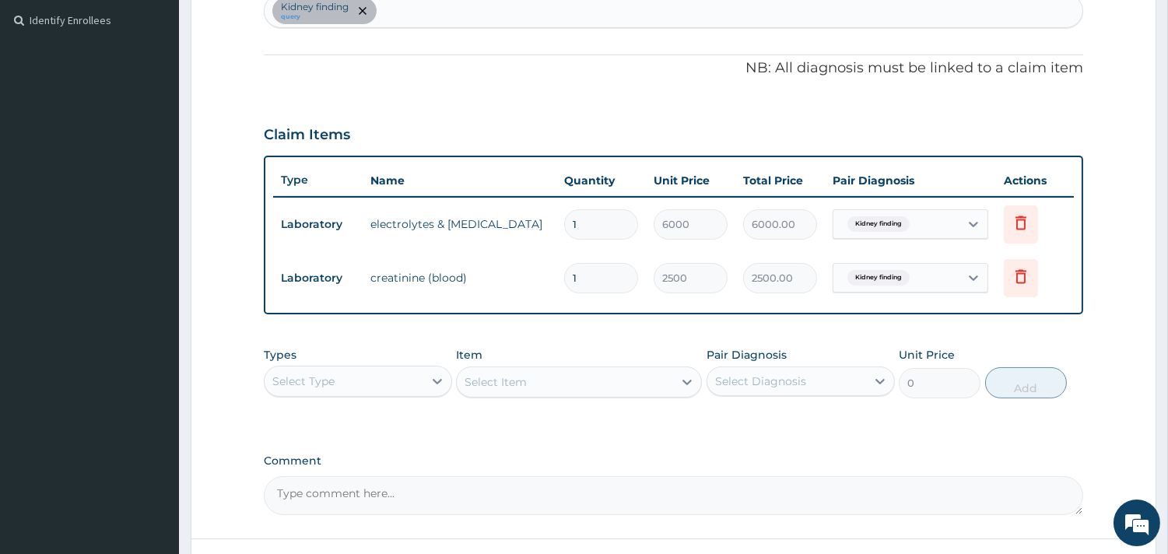
scroll to position [546, 0]
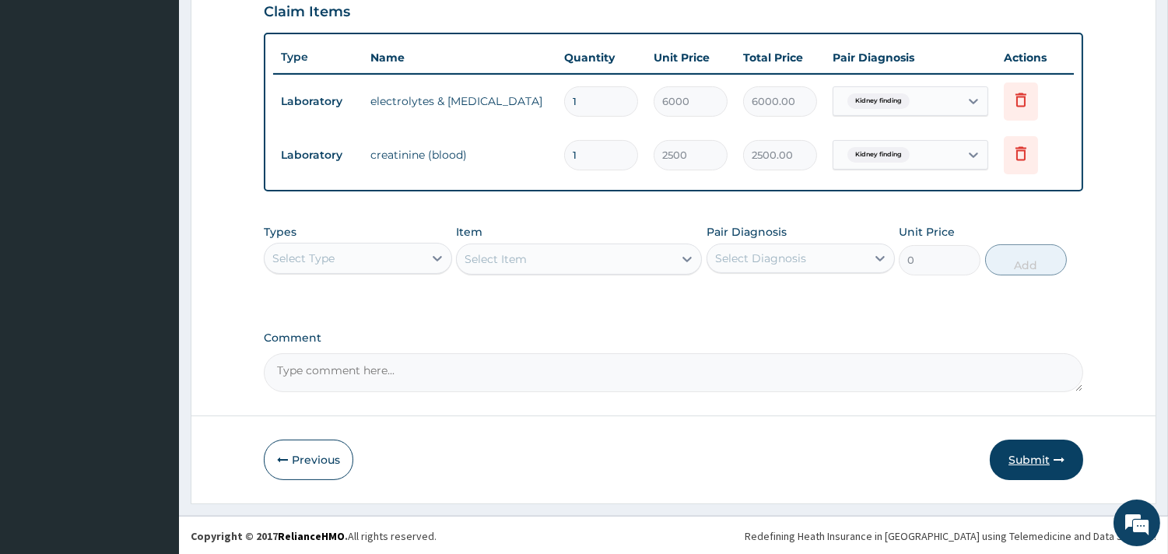
click at [1045, 468] on button "Submit" at bounding box center [1036, 460] width 93 height 40
